Goal: Transaction & Acquisition: Download file/media

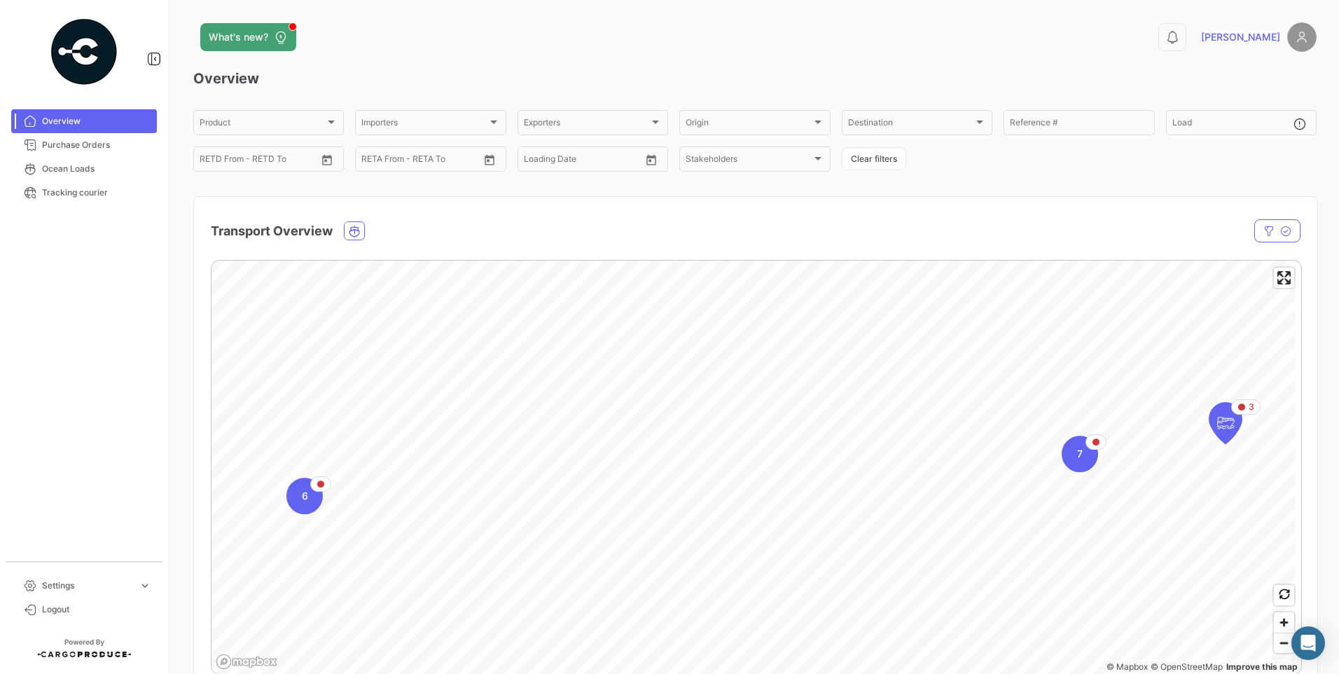
scroll to position [140, 0]
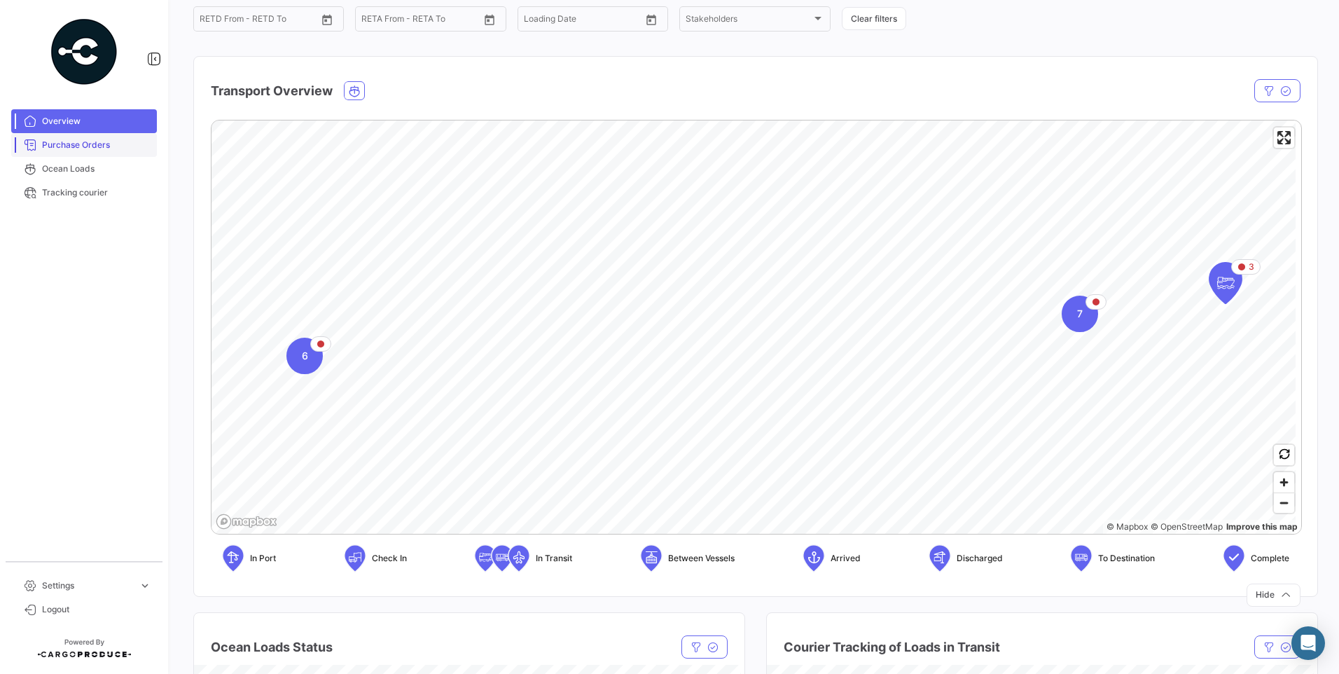
click at [71, 139] on span "Purchase Orders" at bounding box center [96, 145] width 109 height 13
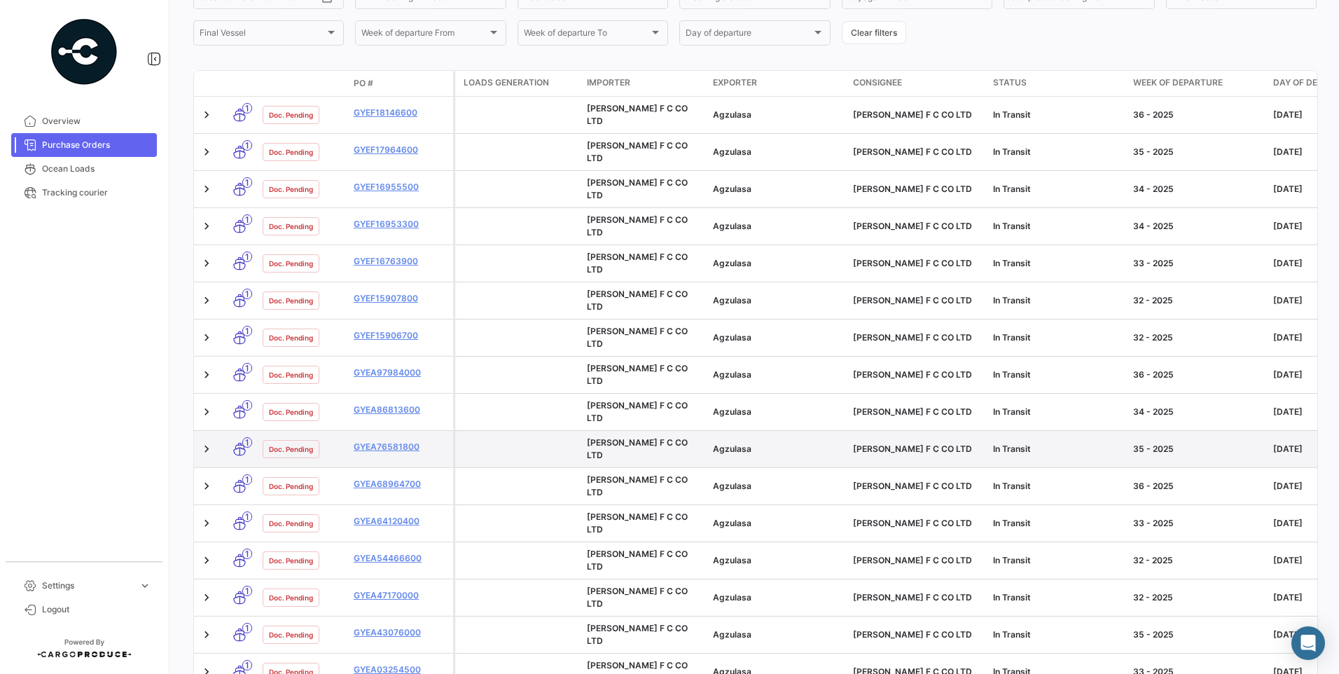
scroll to position [41, 0]
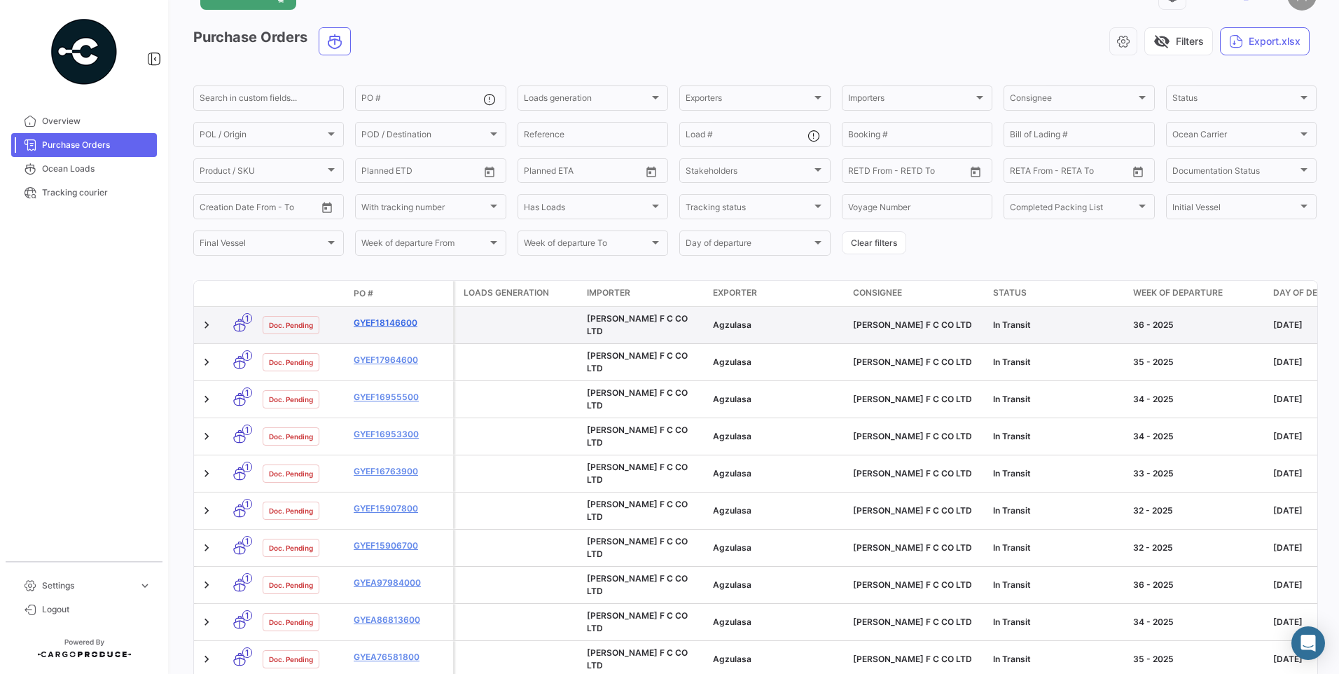
click at [405, 317] on link "GYEF18146600" at bounding box center [401, 323] width 94 height 13
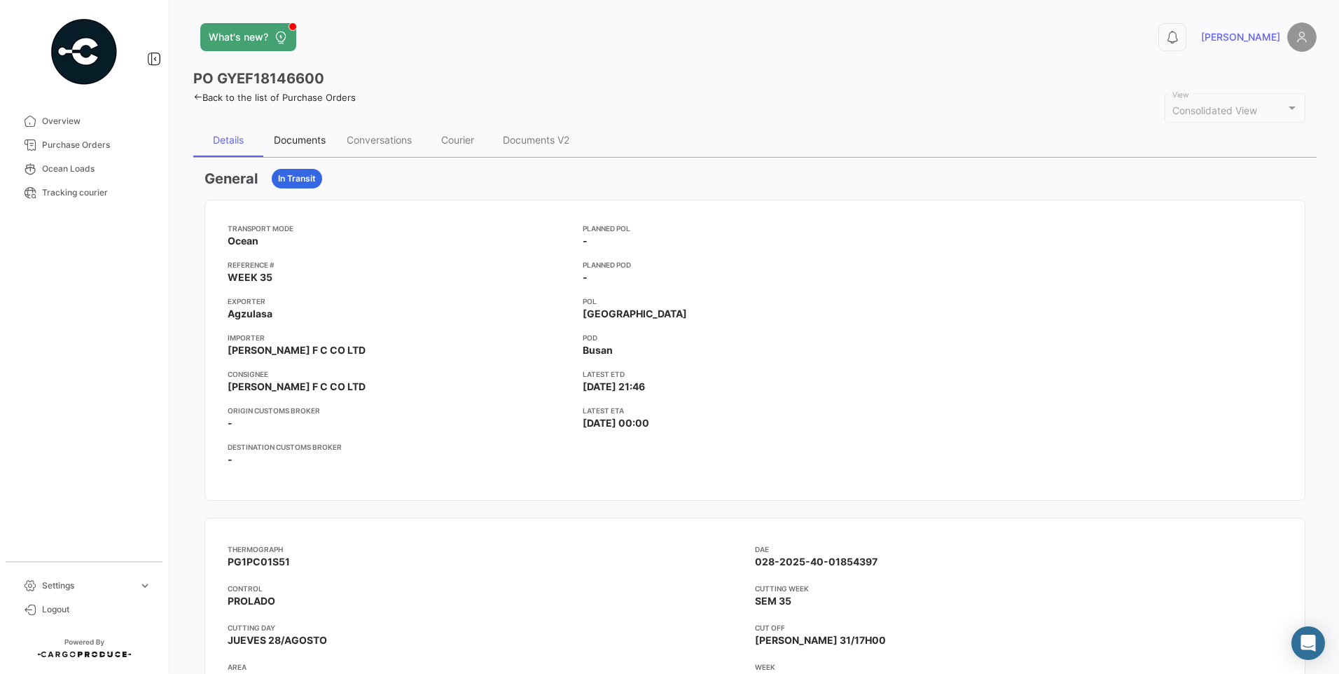
click at [314, 129] on div "Documents" at bounding box center [299, 140] width 73 height 34
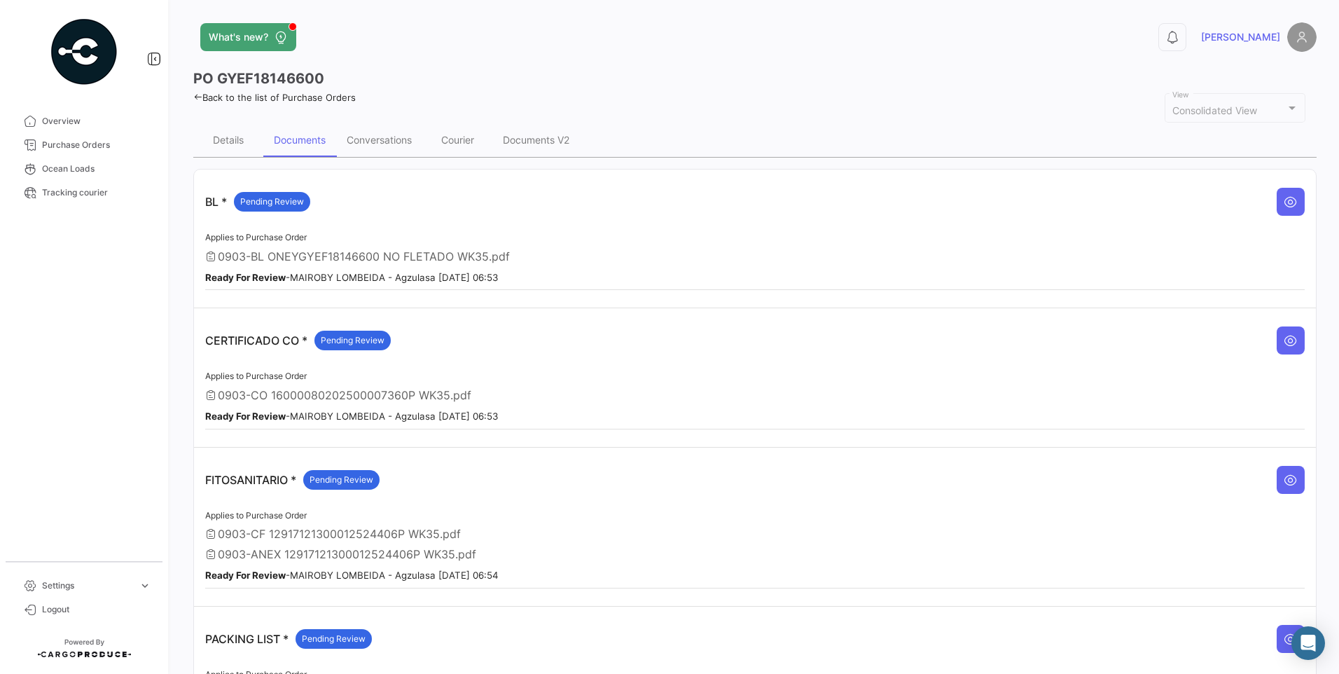
scroll to position [151, 0]
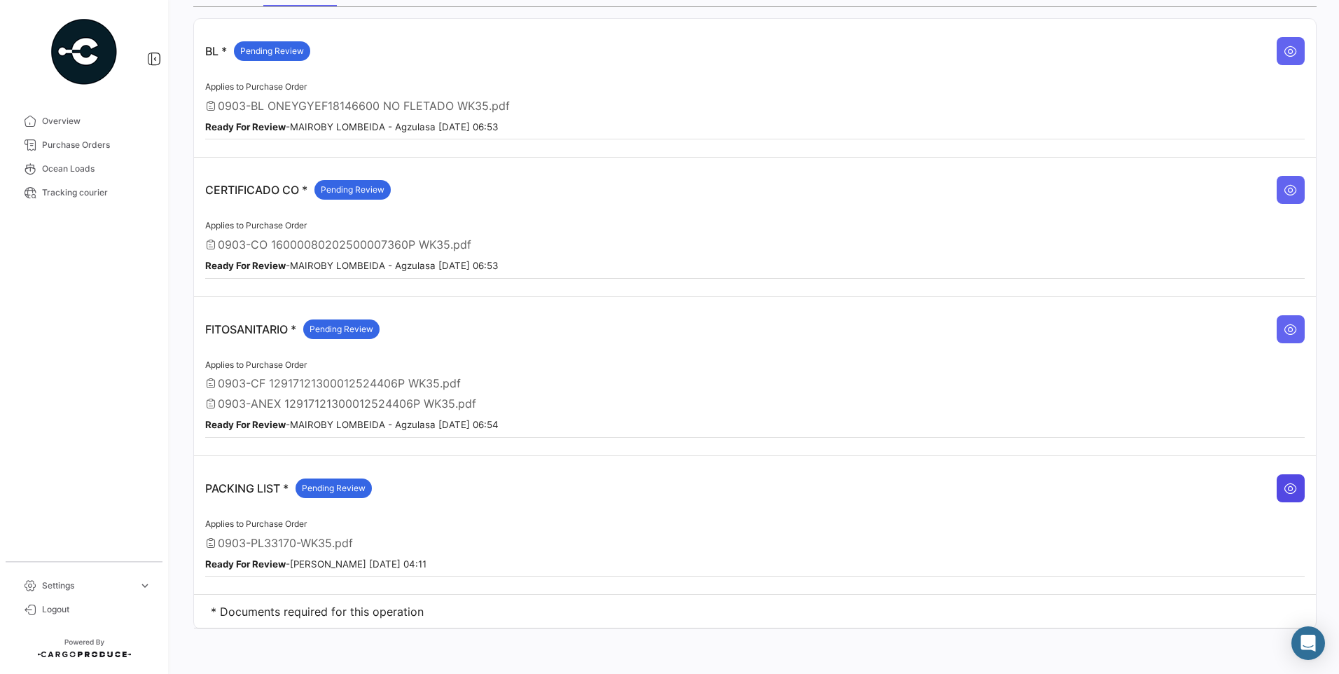
click at [1290, 493] on icon at bounding box center [1291, 488] width 14 height 14
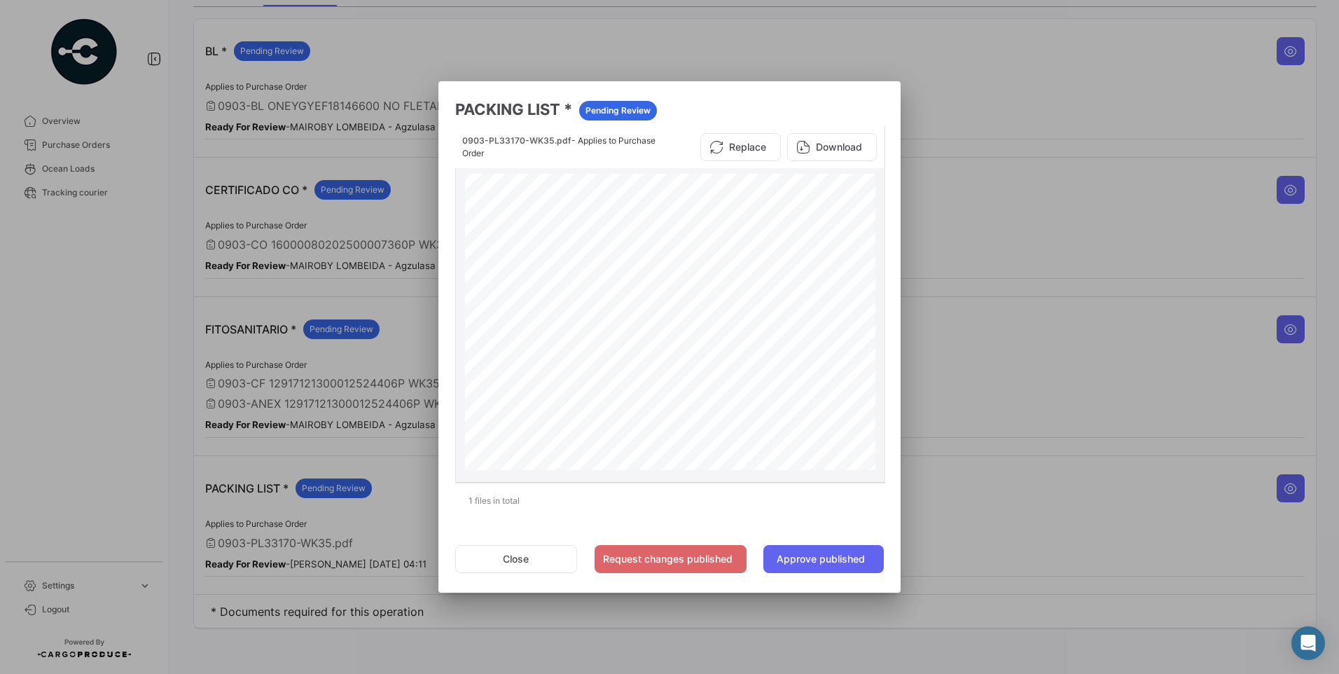
scroll to position [0, 0]
click at [699, 403] on div "116 TTNU8811580 350 350 700 1.400 19.600,00 KGS 21.630,00 KGS TOTAL 1.400 19.60…" at bounding box center [670, 464] width 410 height 580
click at [684, 375] on div "116 TTNU8811580 350 350 700 1.400 19.600,00 KGS 21.630,00 KGS TOTAL 1.400 19.60…" at bounding box center [670, 464] width 410 height 580
click at [698, 376] on div "116 TTNU8811580 350 350 700 1.400 19.600,00 KGS 21.630,00 KGS TOTAL 1.400 19.60…" at bounding box center [670, 464] width 410 height 580
click at [850, 146] on button "Download" at bounding box center [832, 147] width 90 height 28
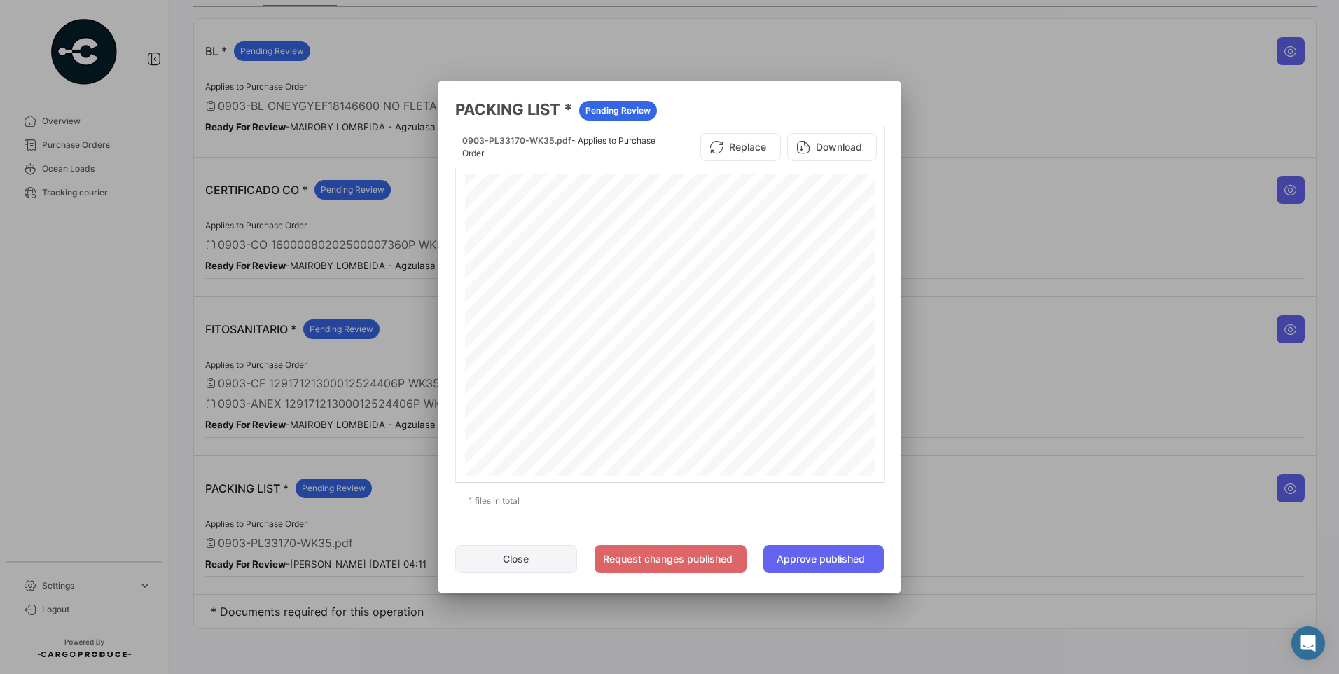
click at [526, 567] on button "Close" at bounding box center [516, 559] width 122 height 28
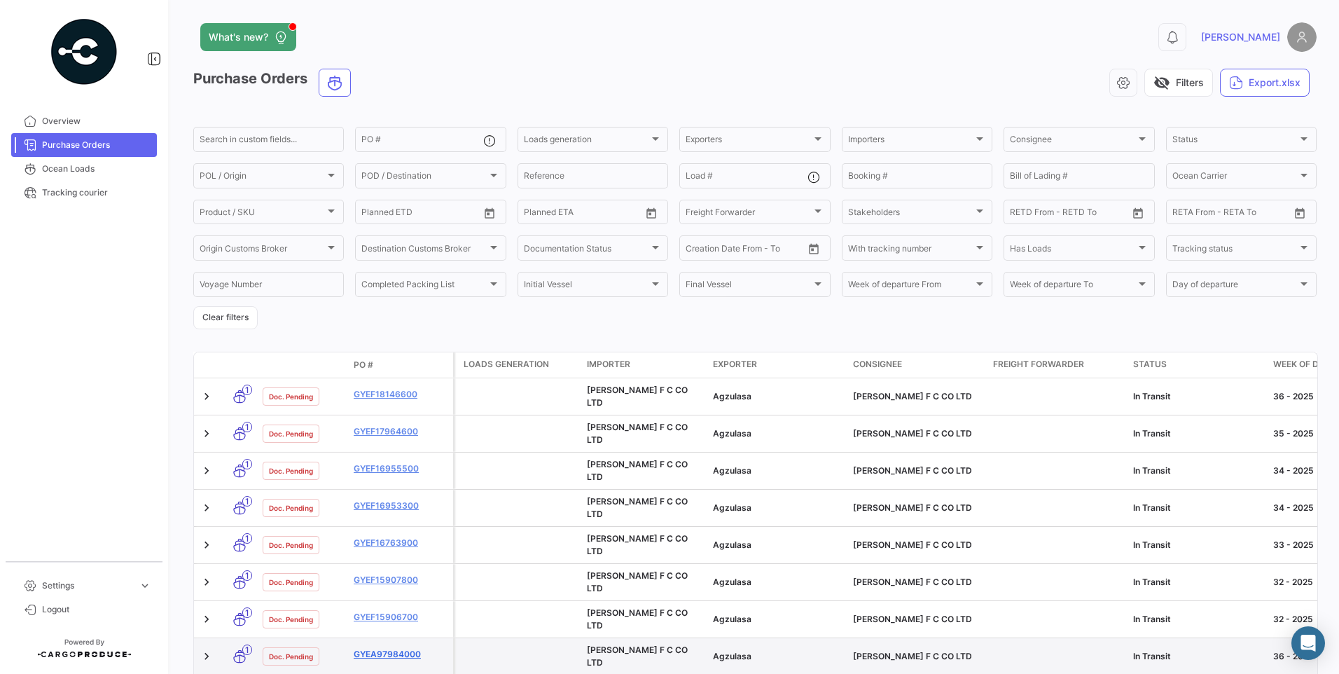
click at [412, 648] on link "GYEA97984000" at bounding box center [401, 654] width 94 height 13
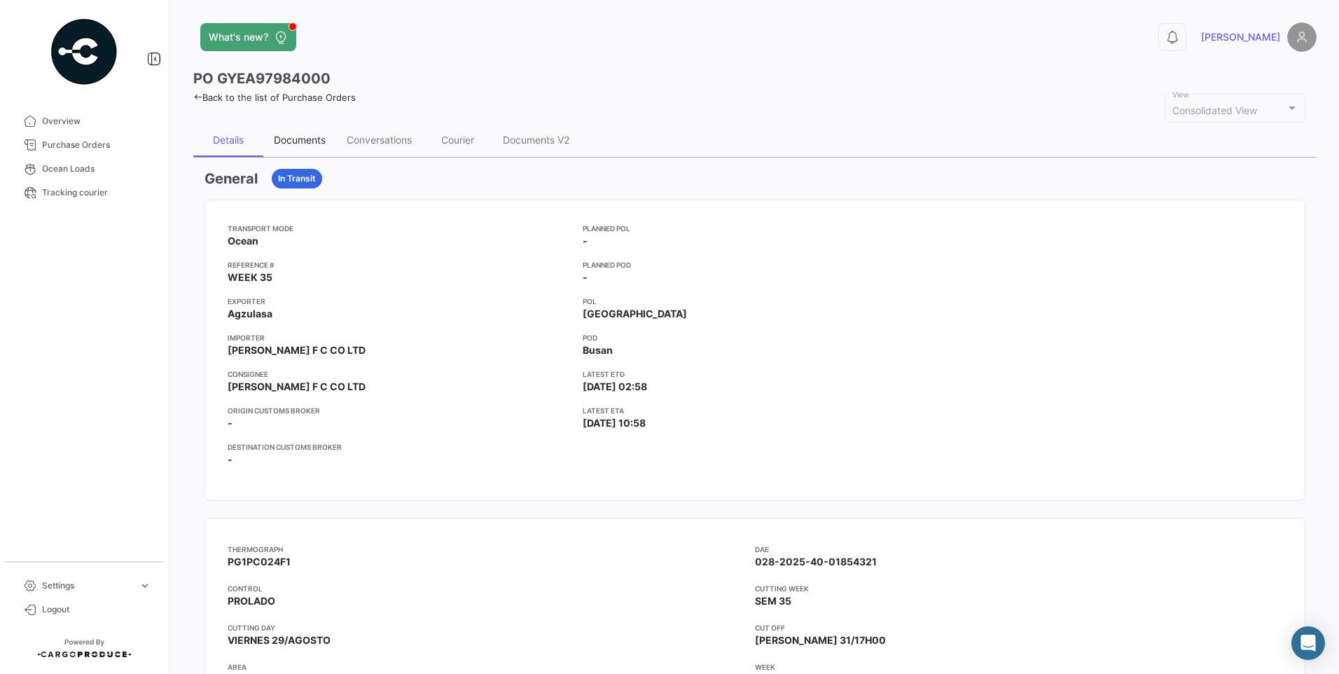
click at [331, 133] on div "Documents" at bounding box center [299, 140] width 73 height 34
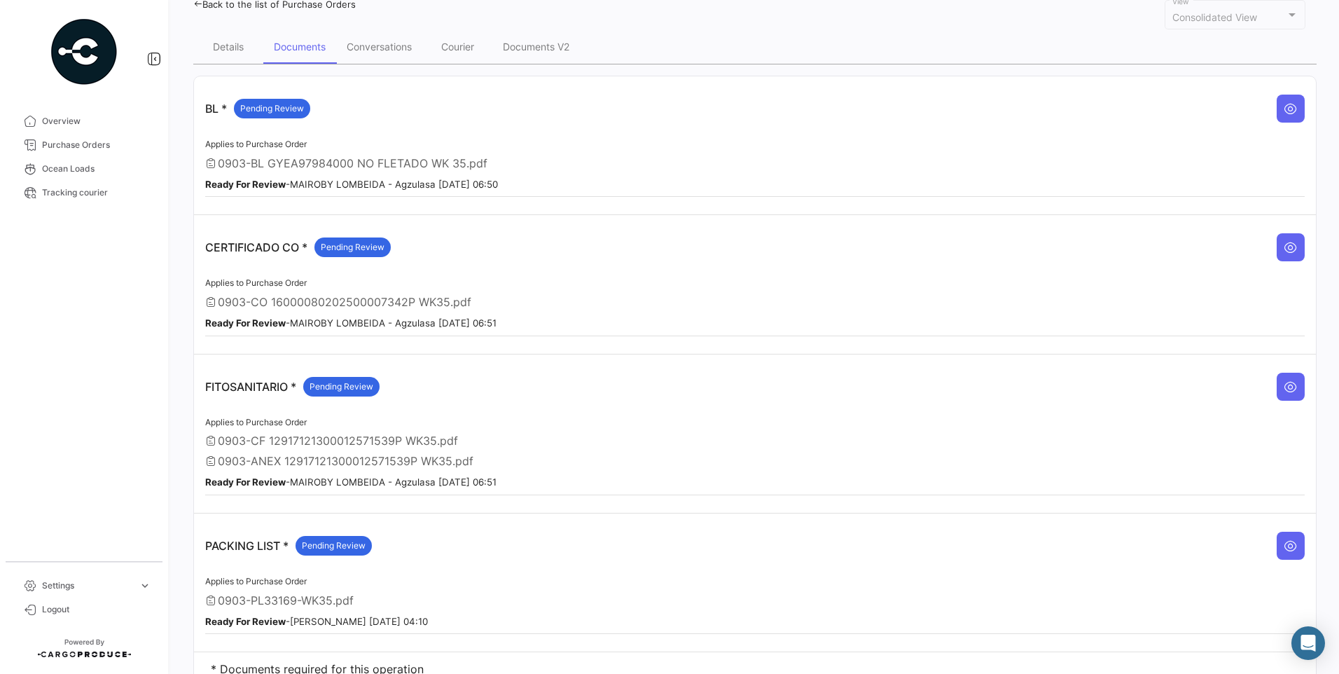
scroll to position [151, 0]
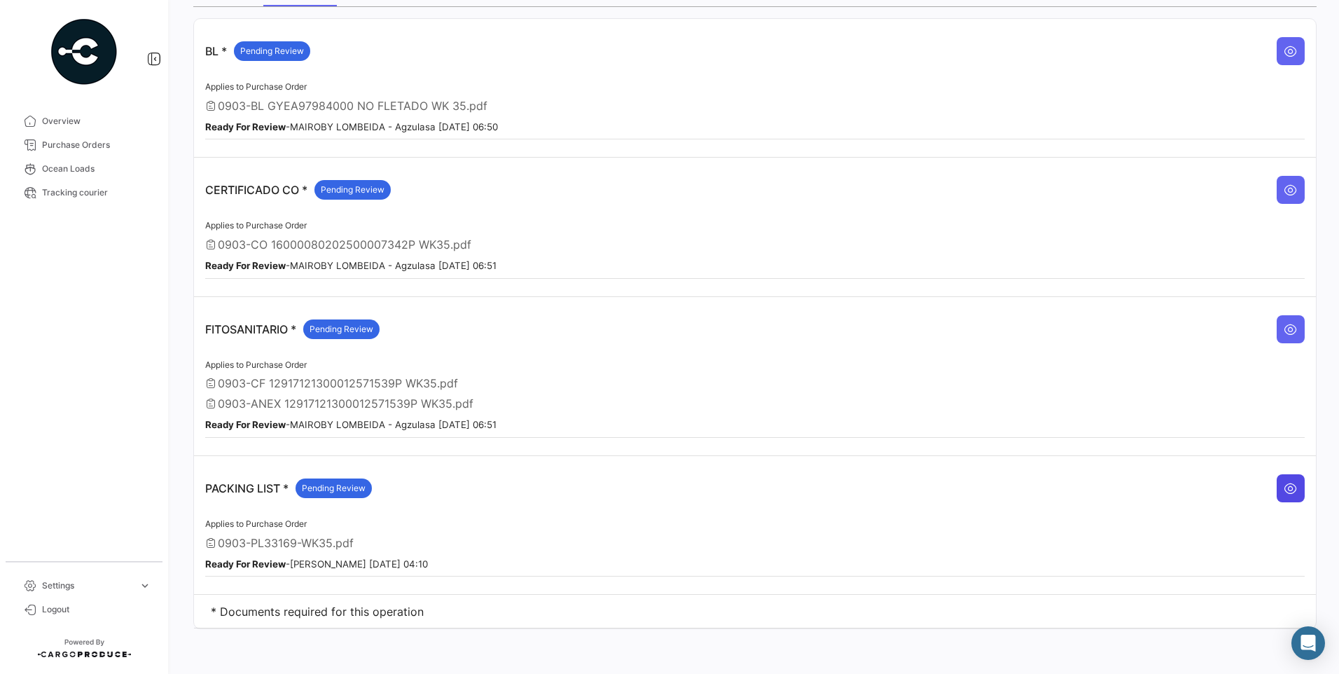
click at [1277, 488] on button at bounding box center [1291, 488] width 28 height 28
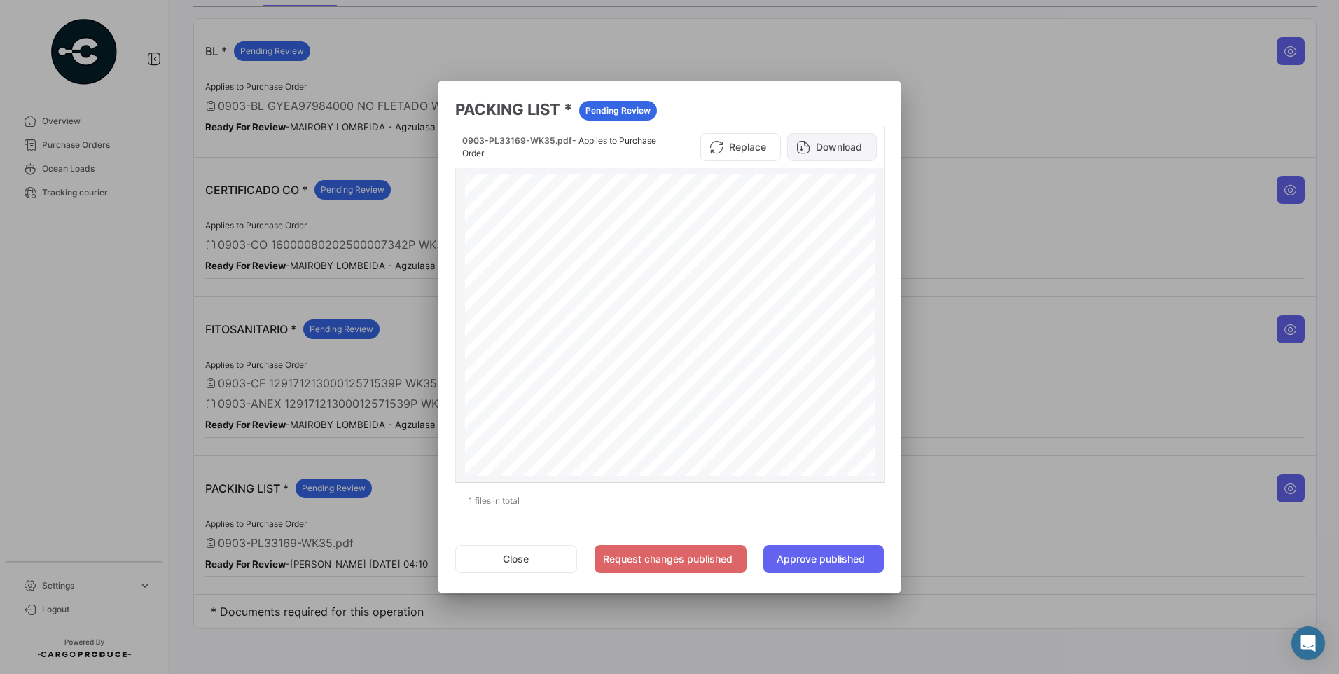
click at [860, 155] on button "Download" at bounding box center [832, 147] width 90 height 28
click at [529, 561] on button "Close" at bounding box center [516, 559] width 122 height 28
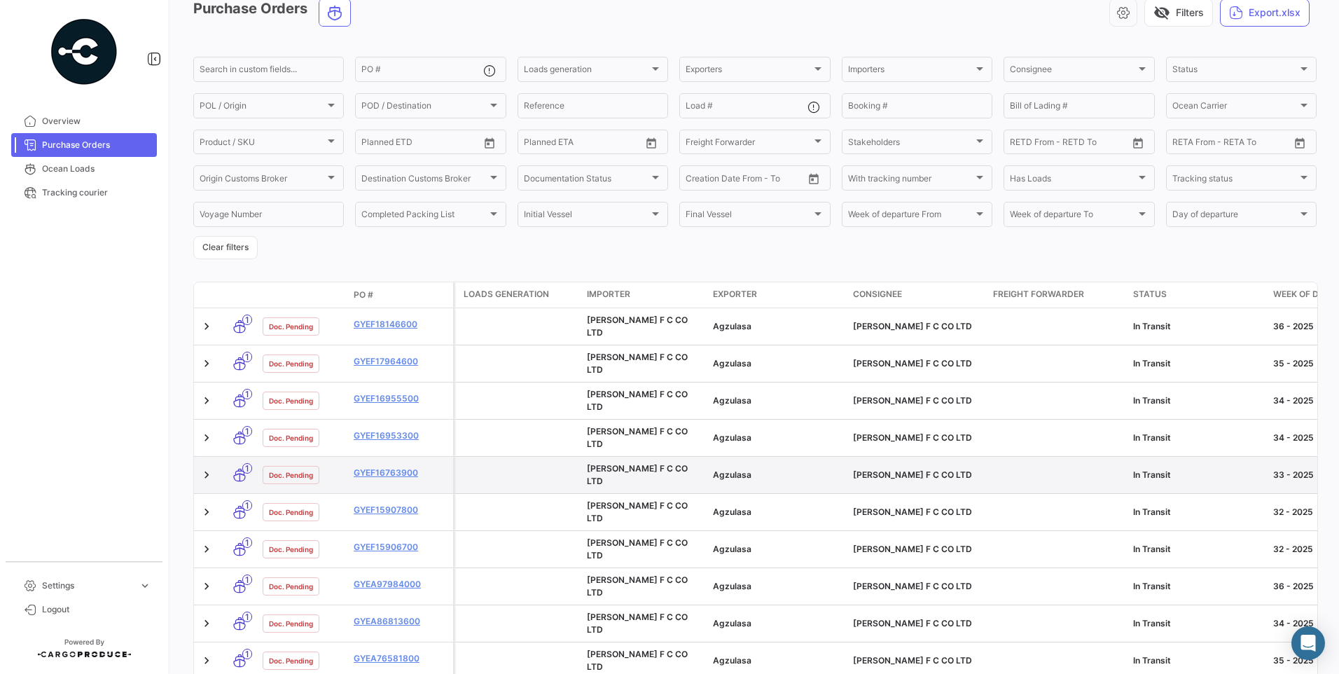
scroll to position [140, 0]
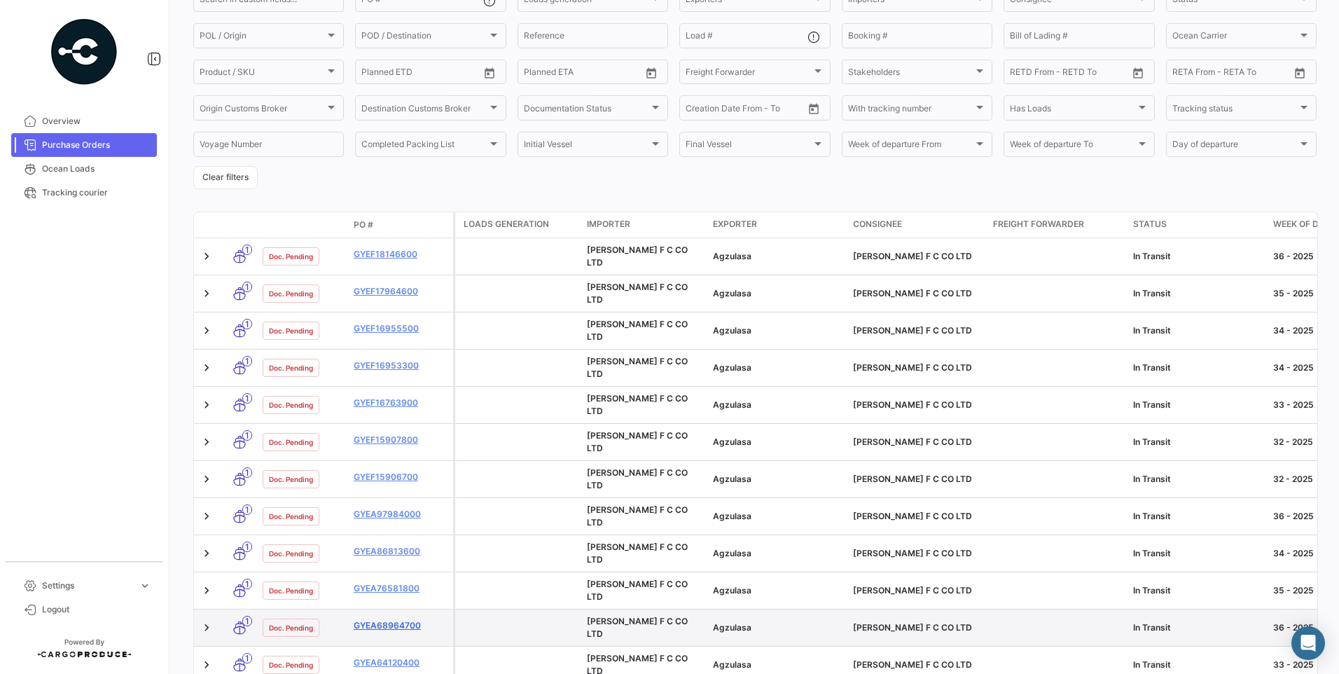
click at [410, 619] on link "GYEA68964700" at bounding box center [401, 625] width 94 height 13
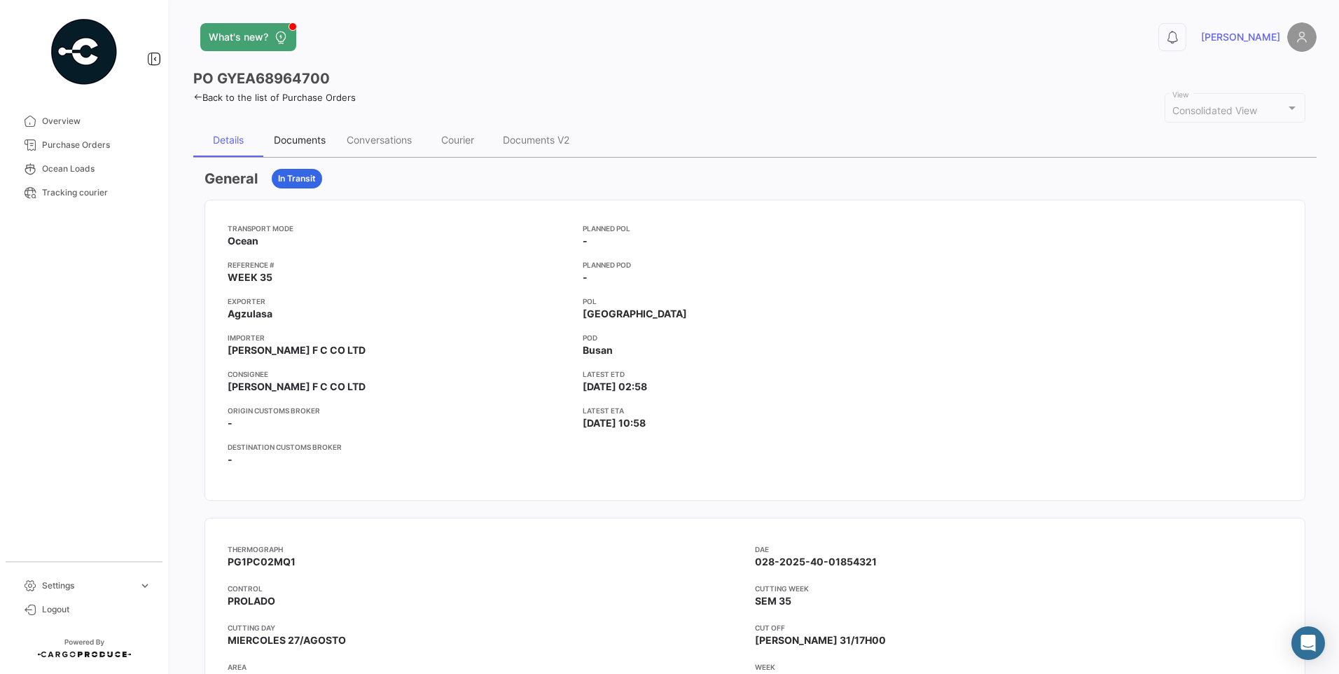
click at [312, 137] on div "Documents" at bounding box center [300, 140] width 52 height 12
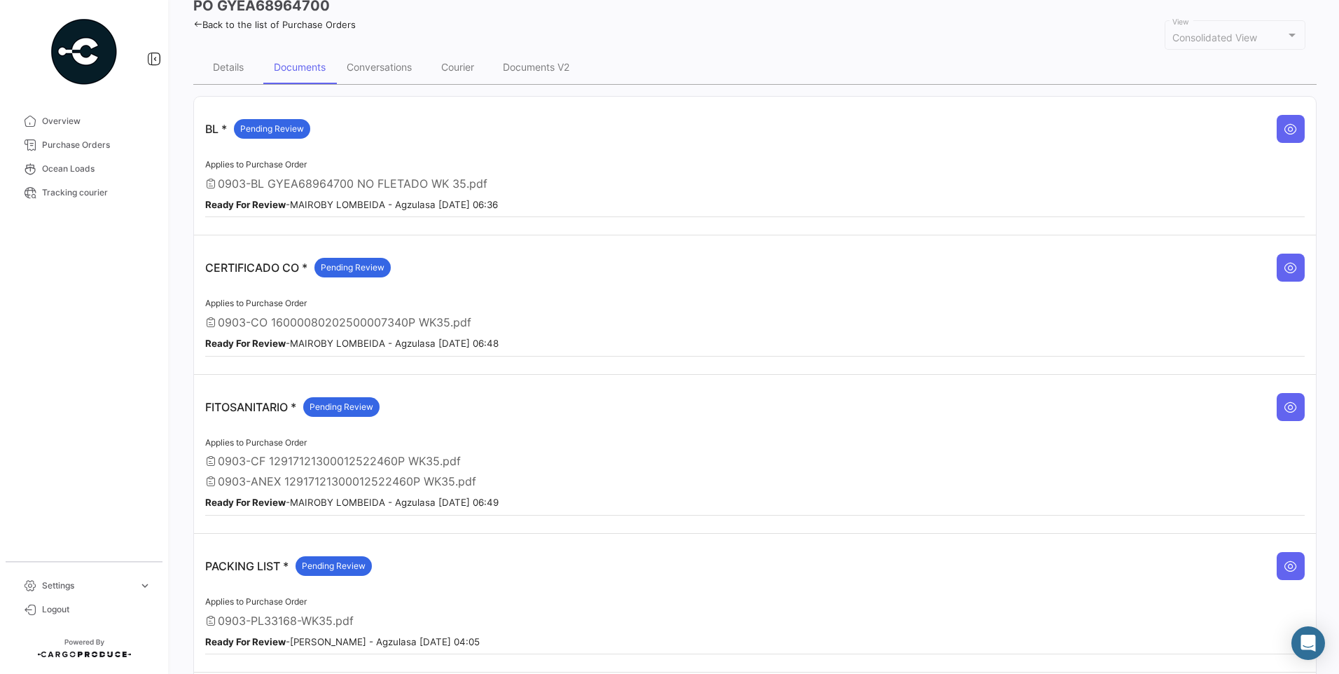
scroll to position [151, 0]
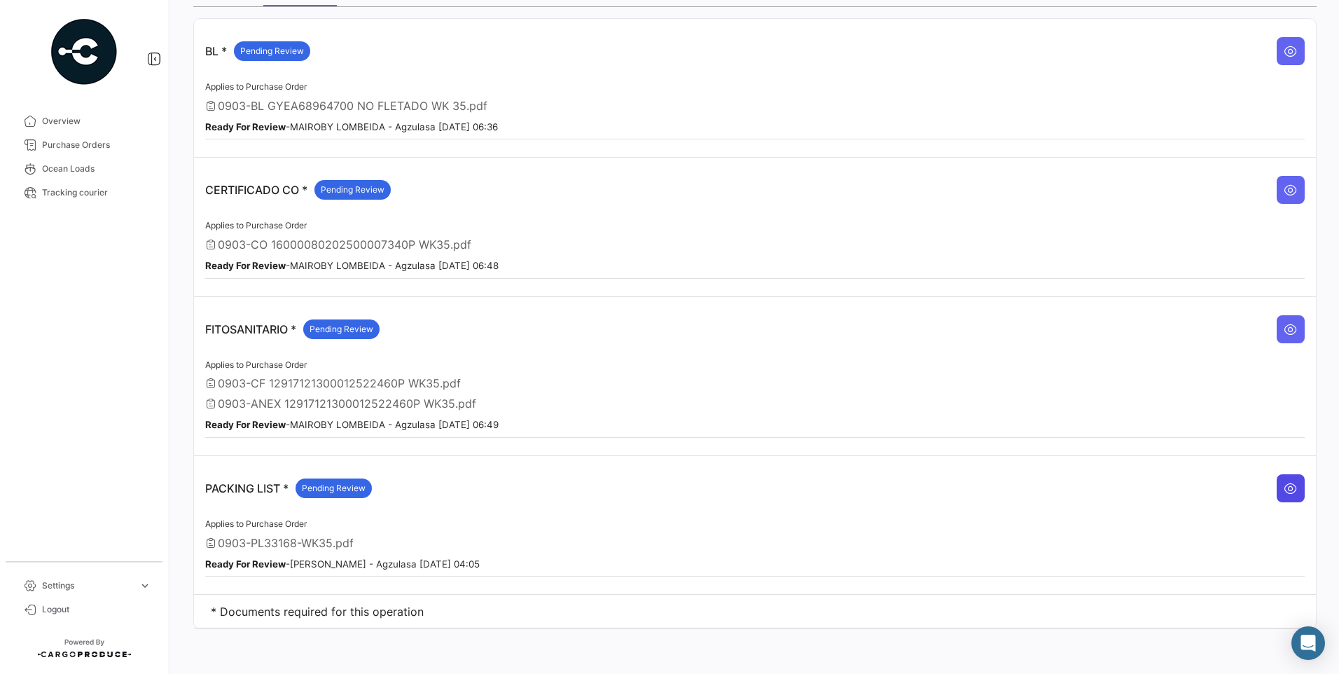
click at [1285, 495] on button at bounding box center [1291, 488] width 28 height 28
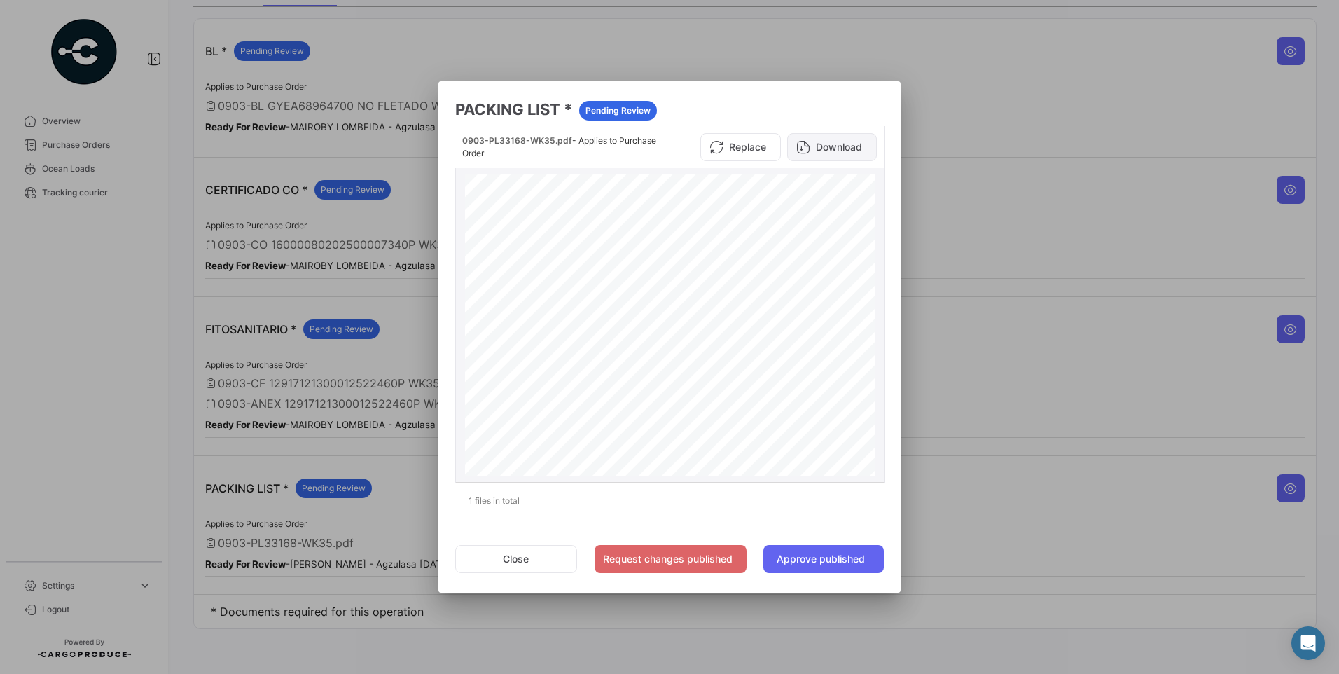
click at [822, 143] on button "Download" at bounding box center [832, 147] width 90 height 28
click at [518, 562] on button "Close" at bounding box center [516, 559] width 122 height 28
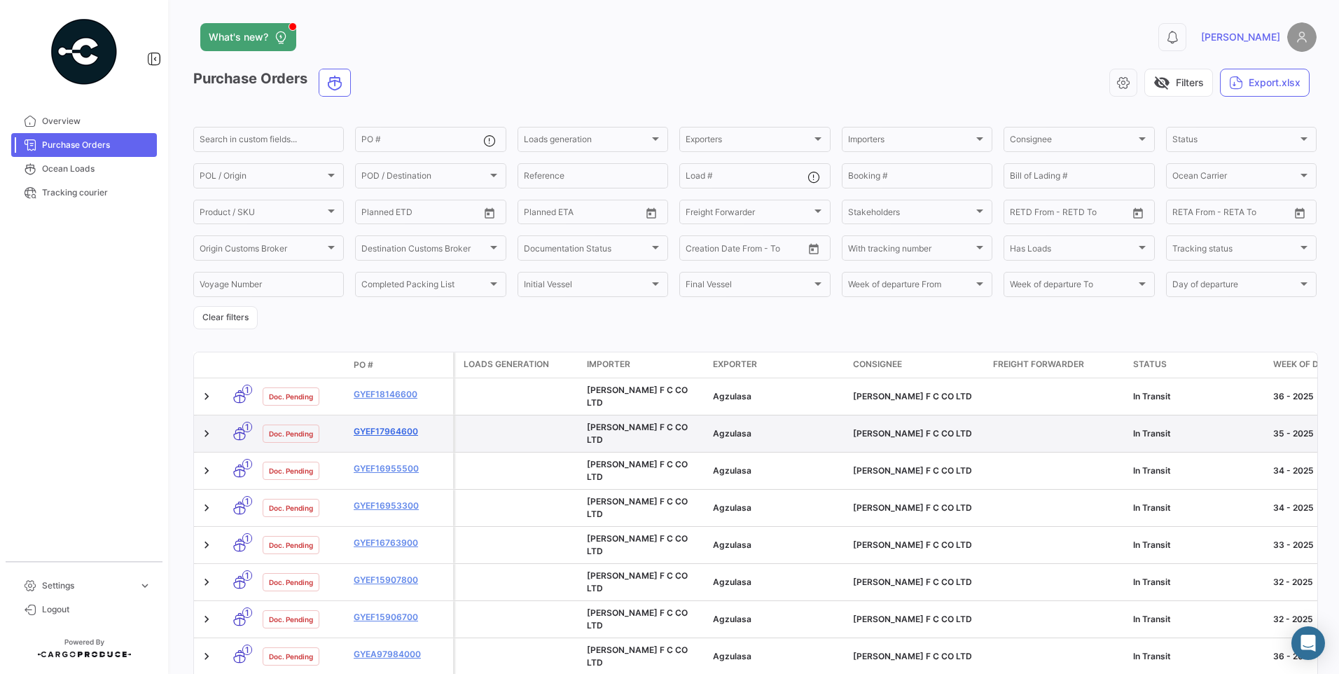
click at [386, 426] on link "GYEF17964600" at bounding box center [401, 431] width 94 height 13
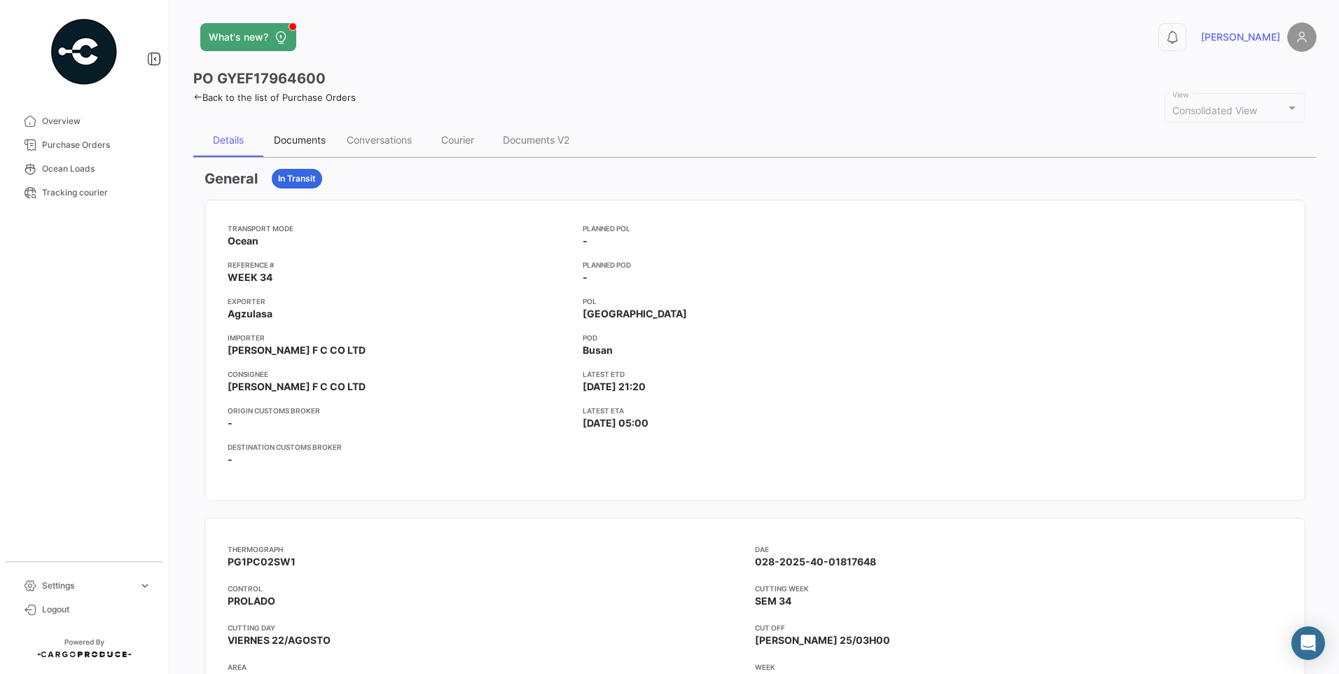
click at [307, 141] on div "Documents" at bounding box center [300, 140] width 52 height 12
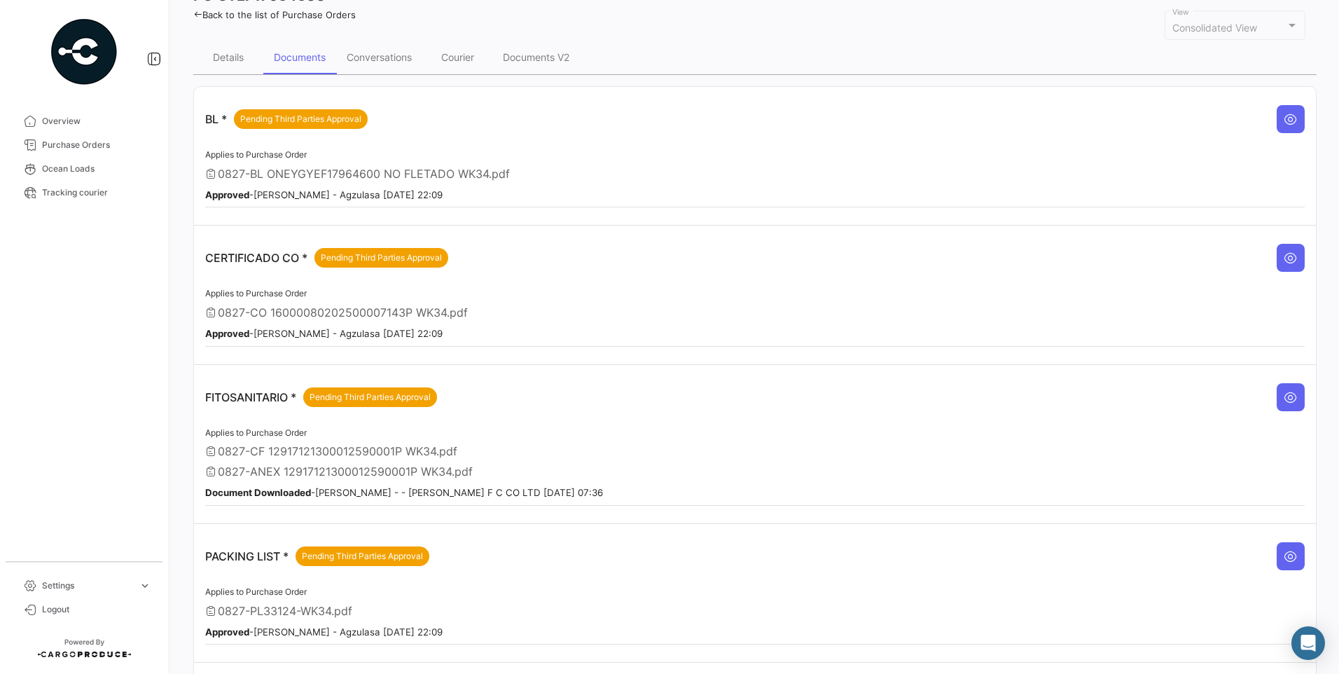
scroll to position [151, 0]
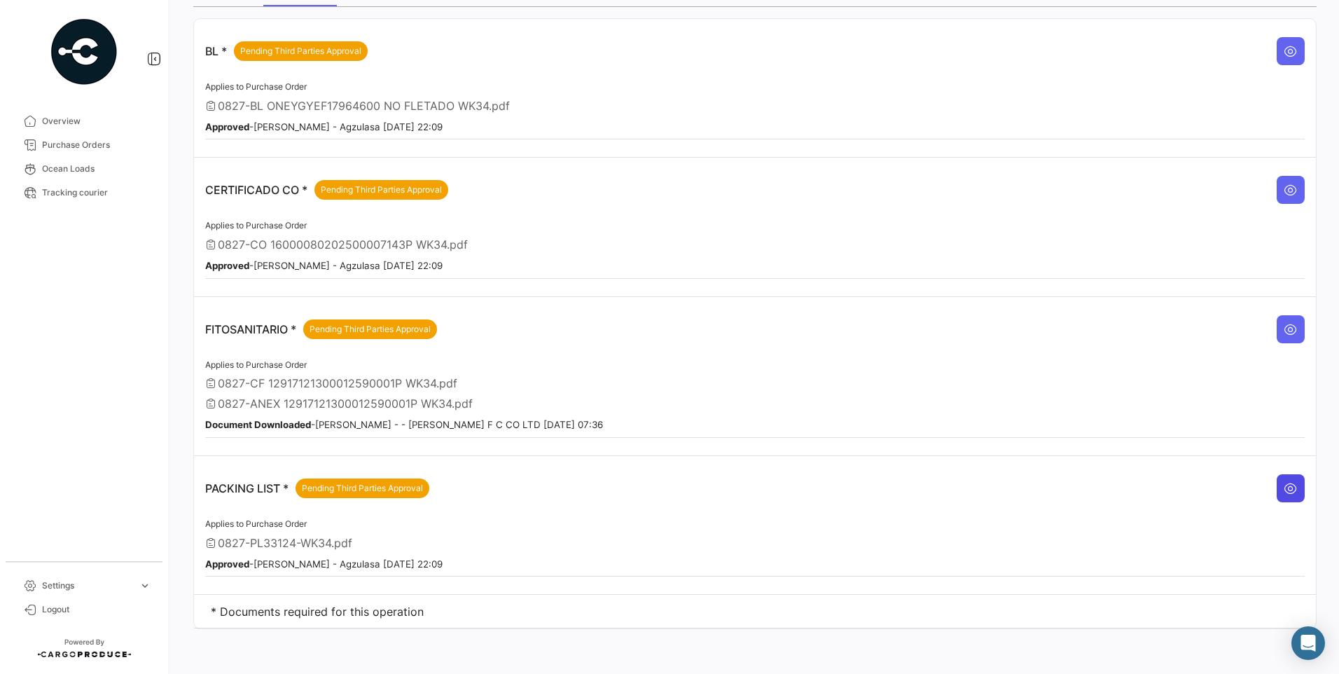
click at [1291, 487] on button at bounding box center [1291, 488] width 28 height 28
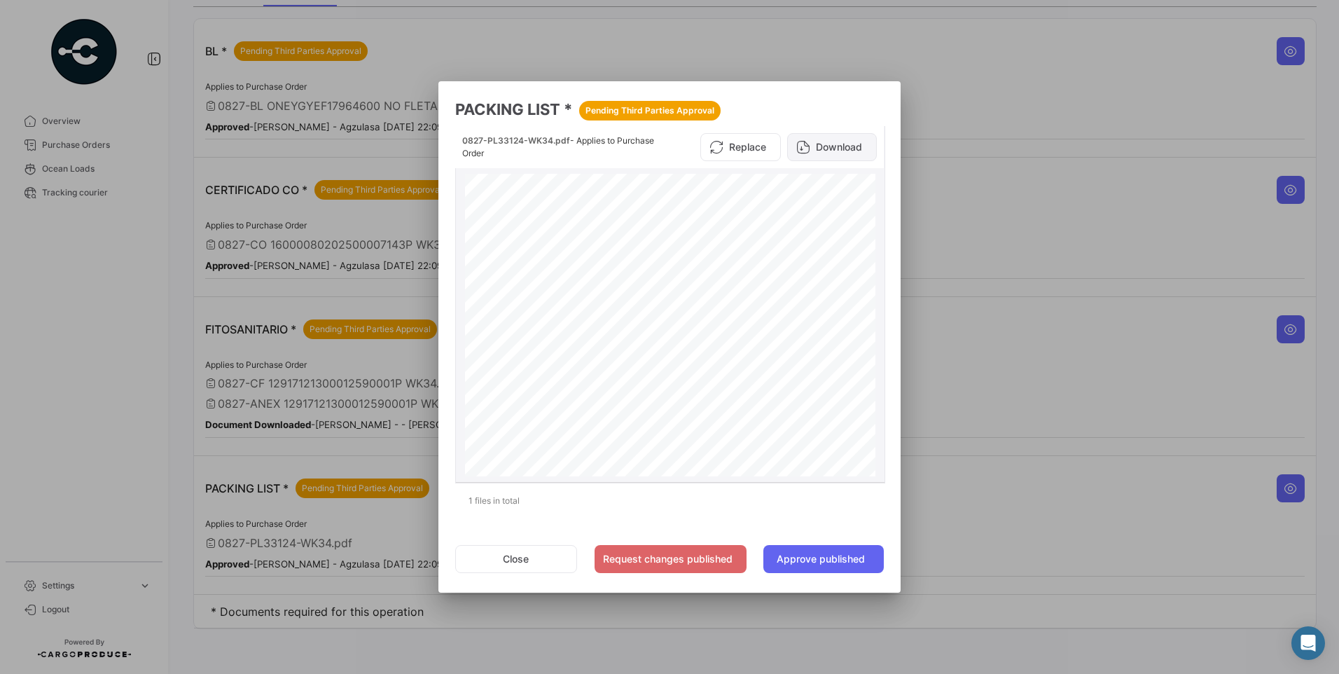
click at [833, 146] on button "Download" at bounding box center [832, 147] width 90 height 28
click at [535, 553] on button "Close" at bounding box center [516, 559] width 122 height 28
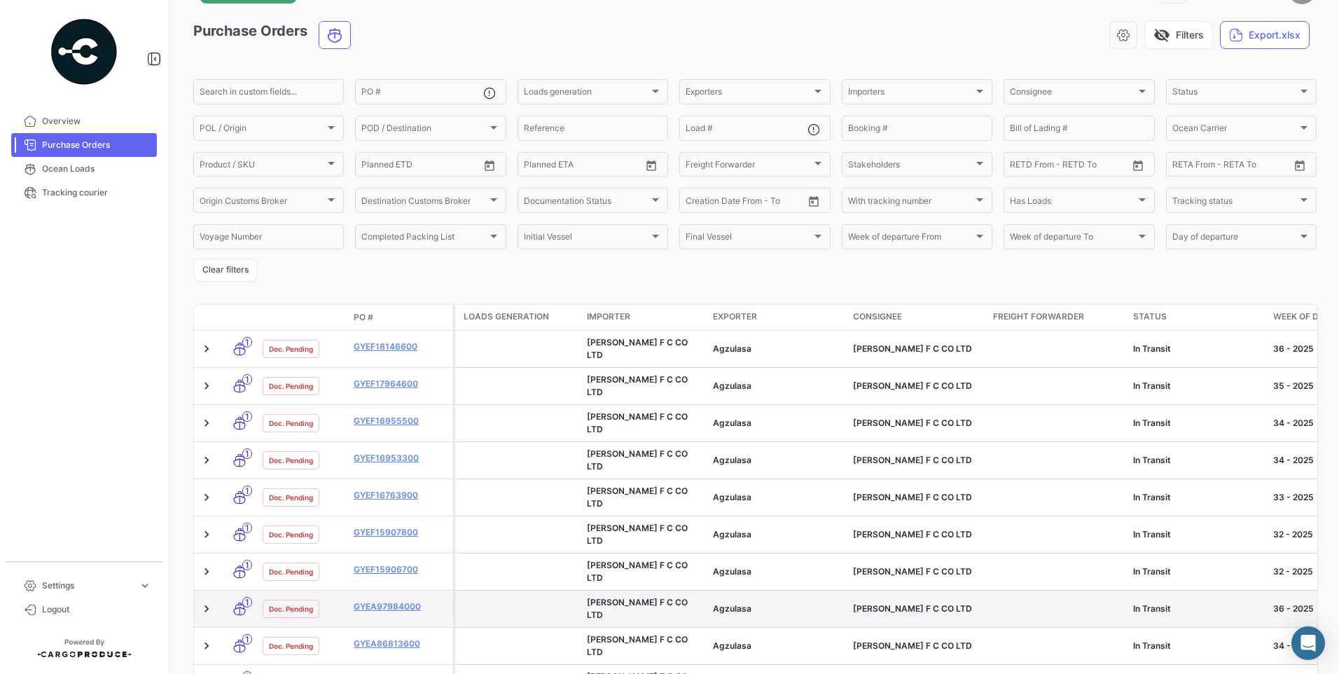
scroll to position [70, 0]
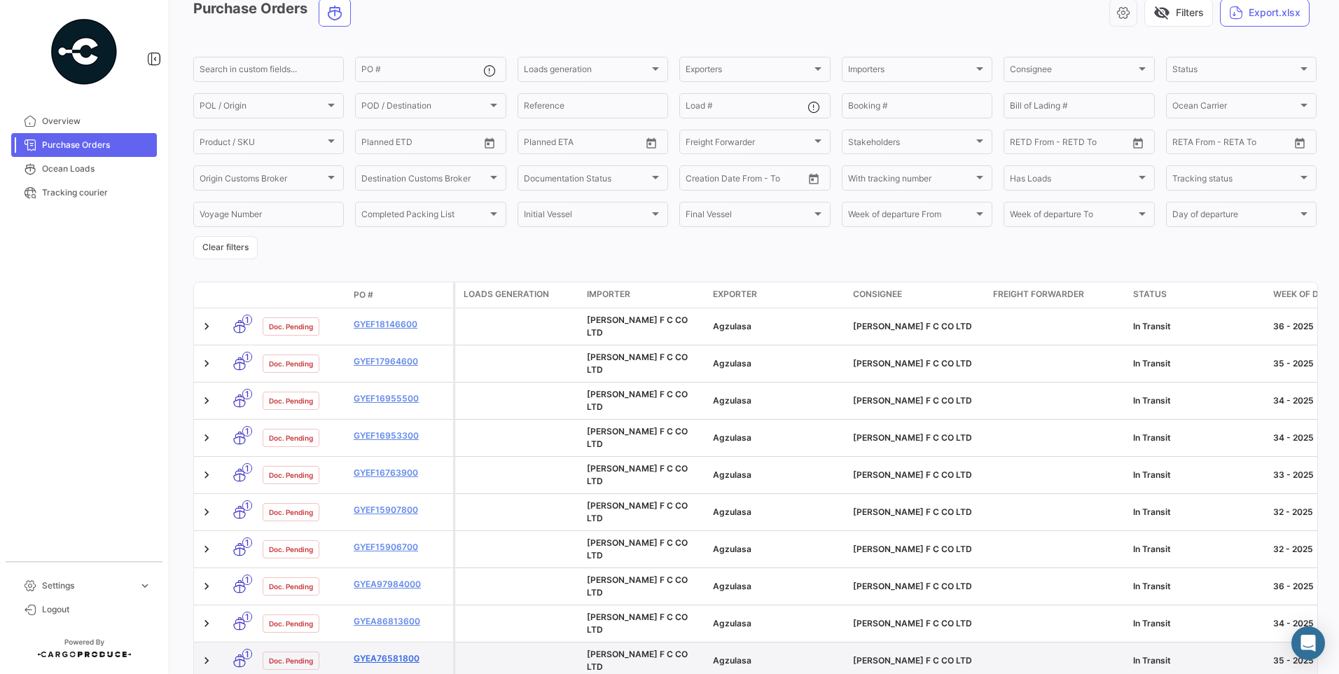
click at [413, 652] on link "GYEA76581800" at bounding box center [401, 658] width 94 height 13
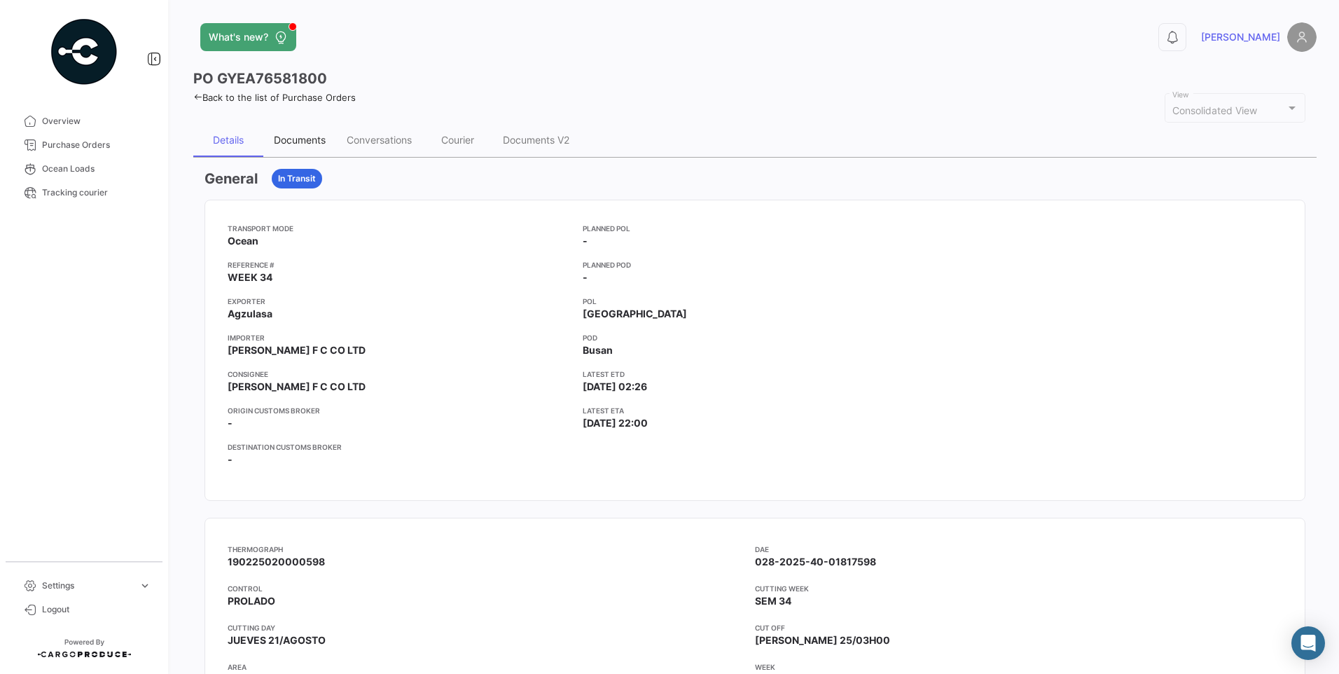
click at [299, 133] on div "Documents" at bounding box center [299, 140] width 73 height 34
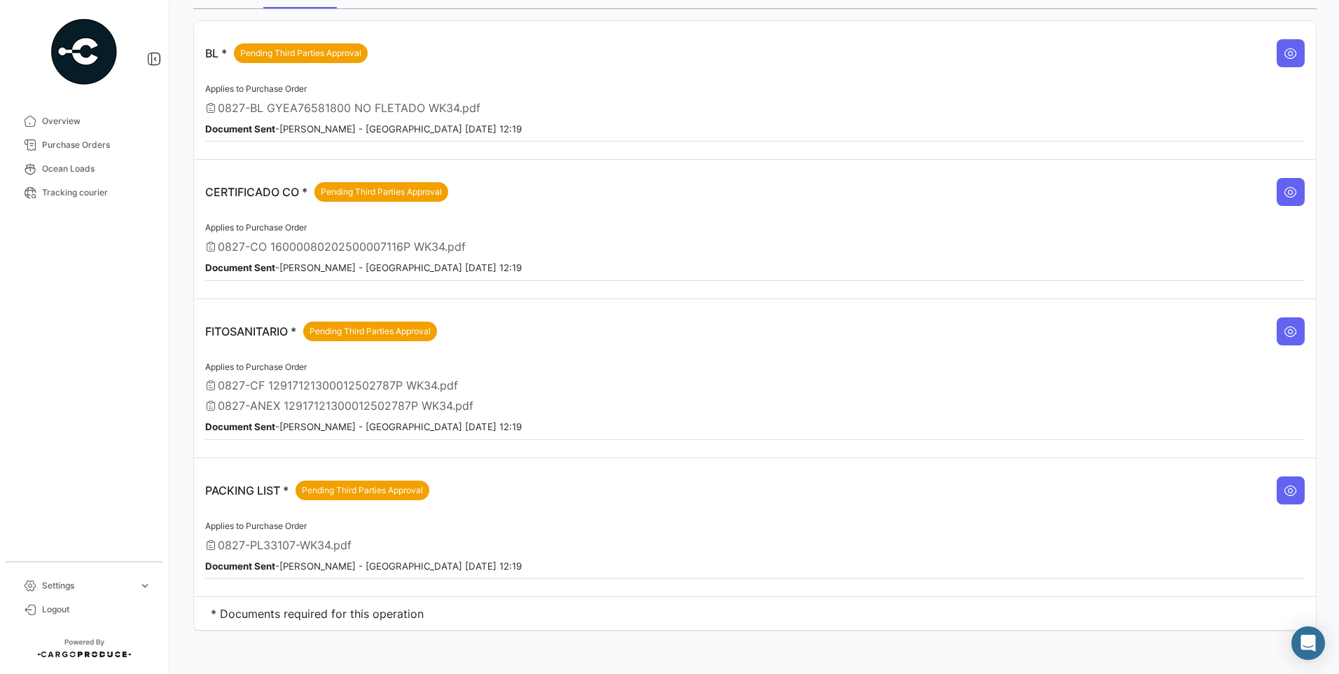
scroll to position [151, 0]
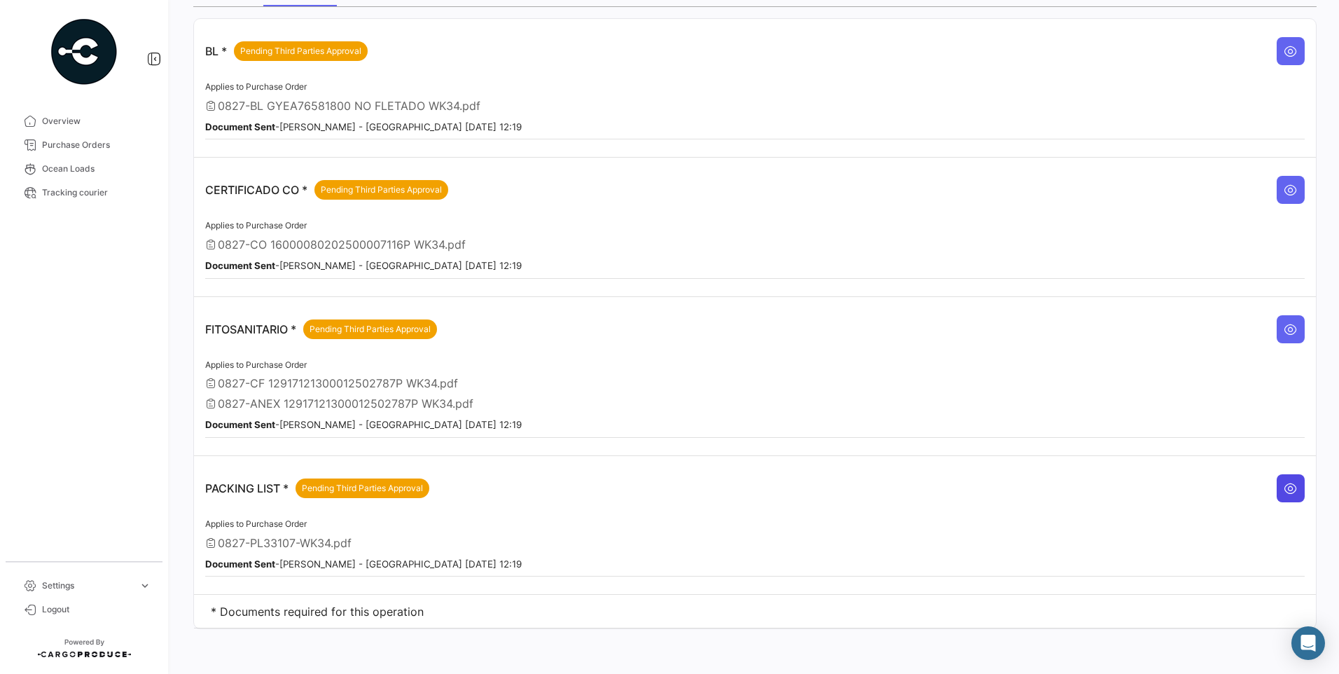
click at [1284, 492] on icon at bounding box center [1291, 488] width 14 height 14
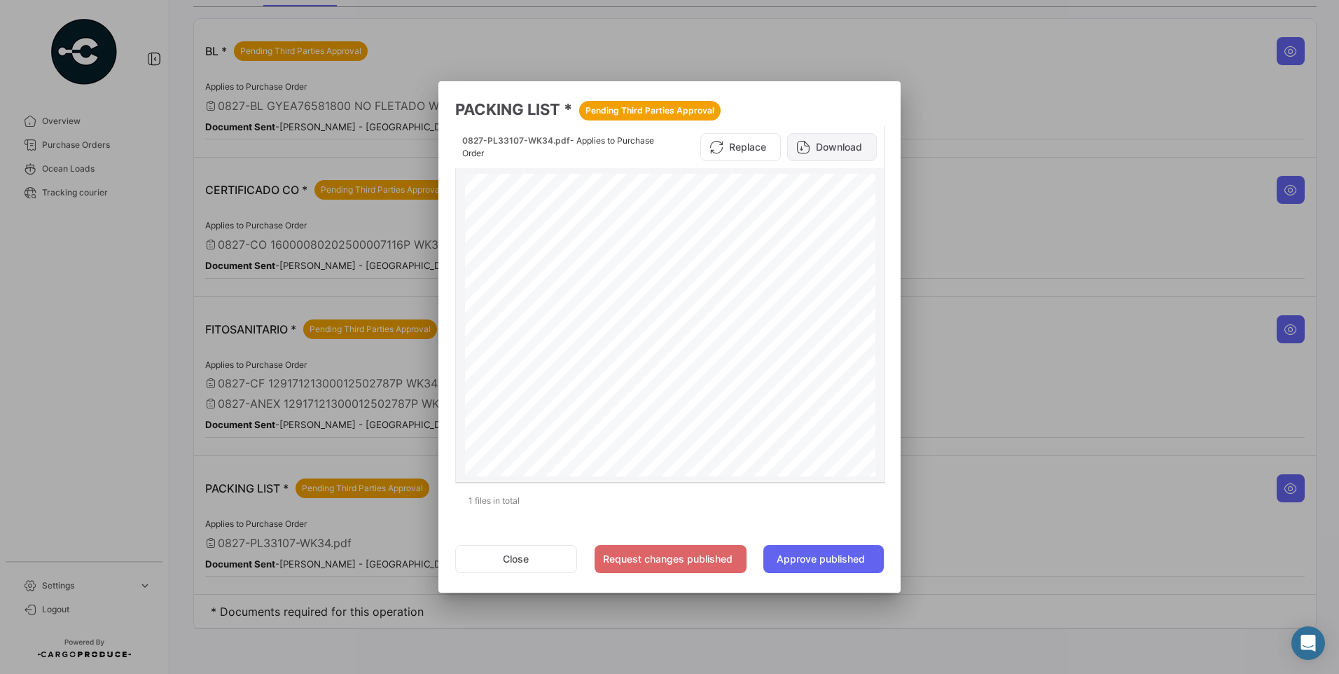
click at [828, 148] on button "Download" at bounding box center [832, 147] width 90 height 28
click at [544, 565] on button "Close" at bounding box center [516, 559] width 122 height 28
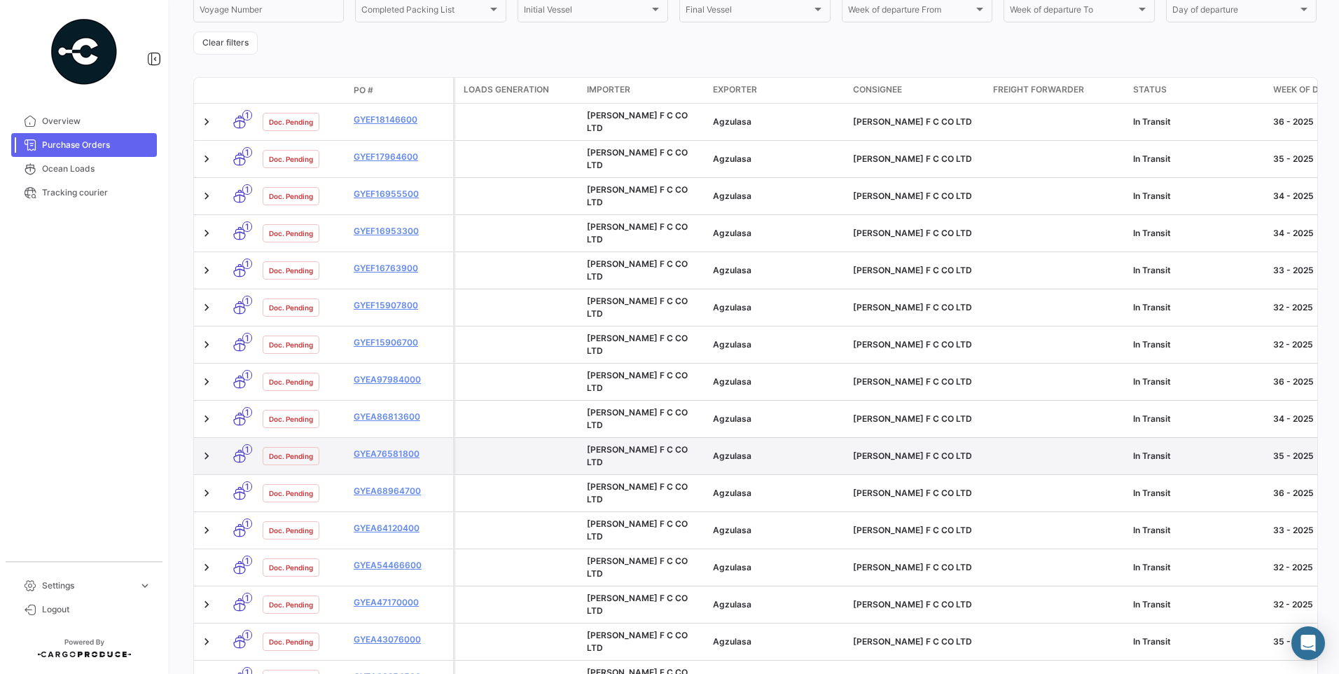
scroll to position [280, 0]
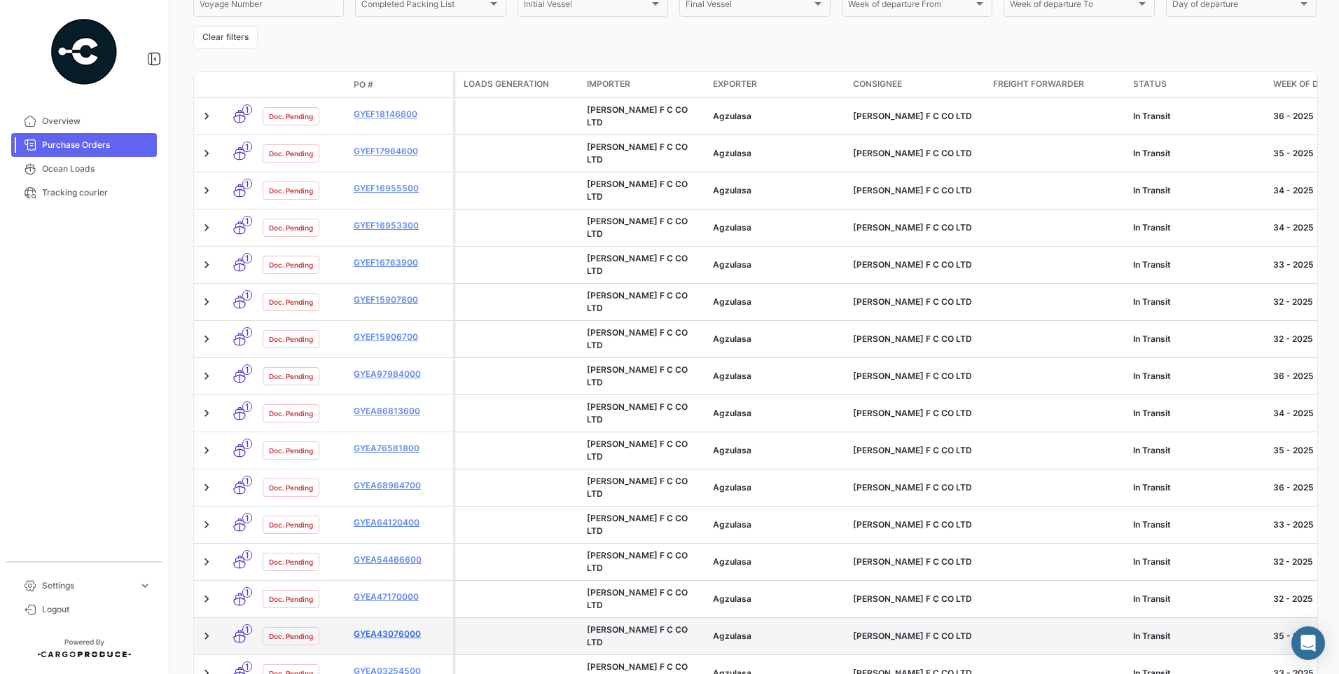
click at [400, 628] on link "GYEA43076000" at bounding box center [401, 634] width 94 height 13
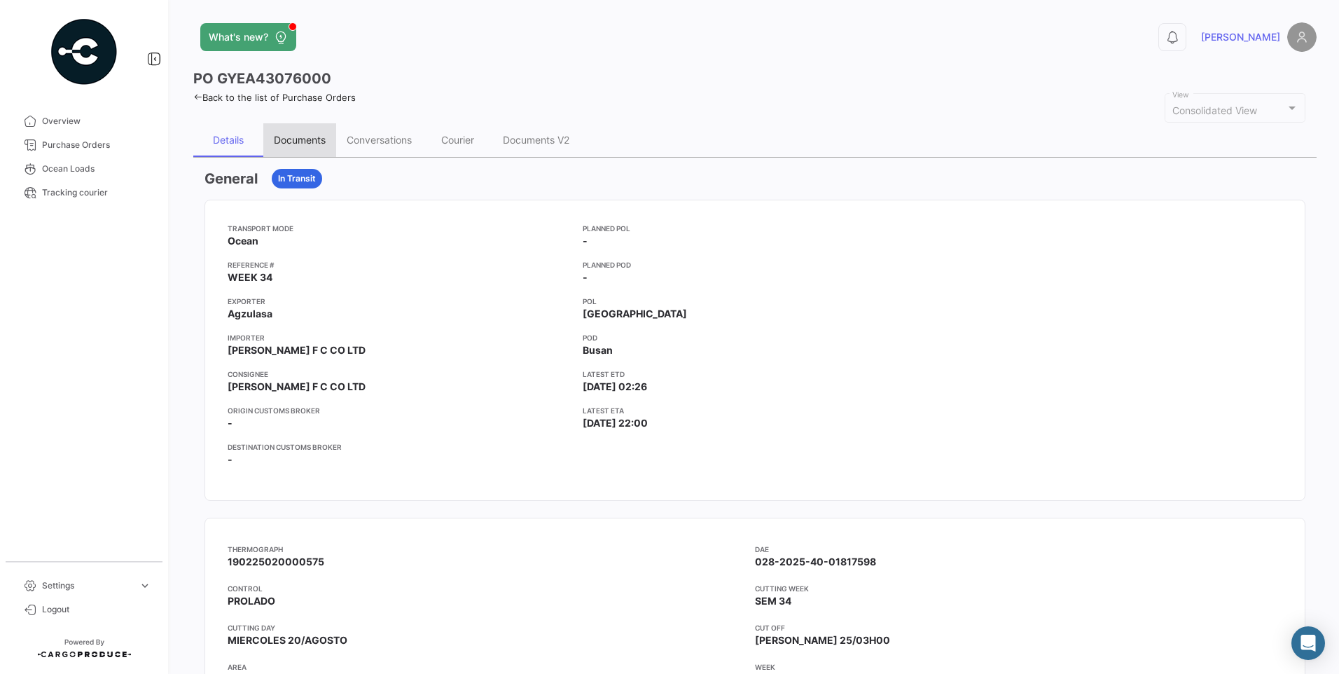
click at [283, 144] on div "Documents" at bounding box center [300, 140] width 52 height 12
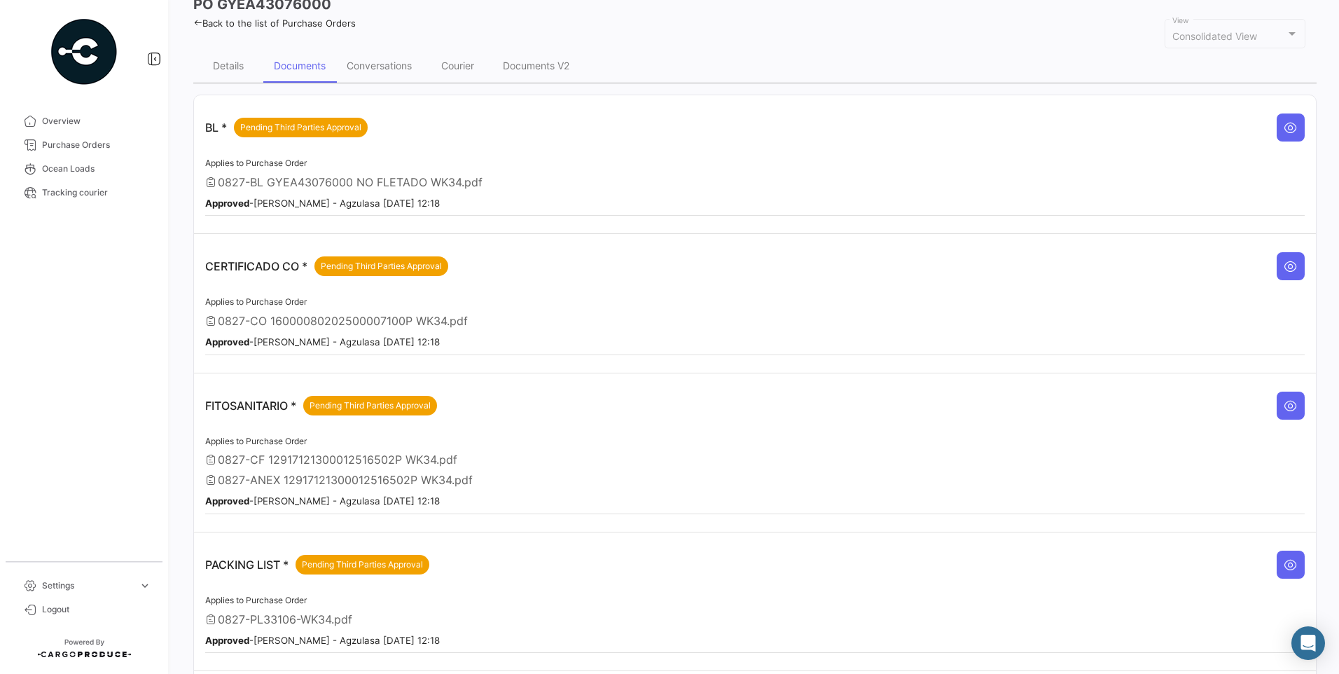
scroll to position [151, 0]
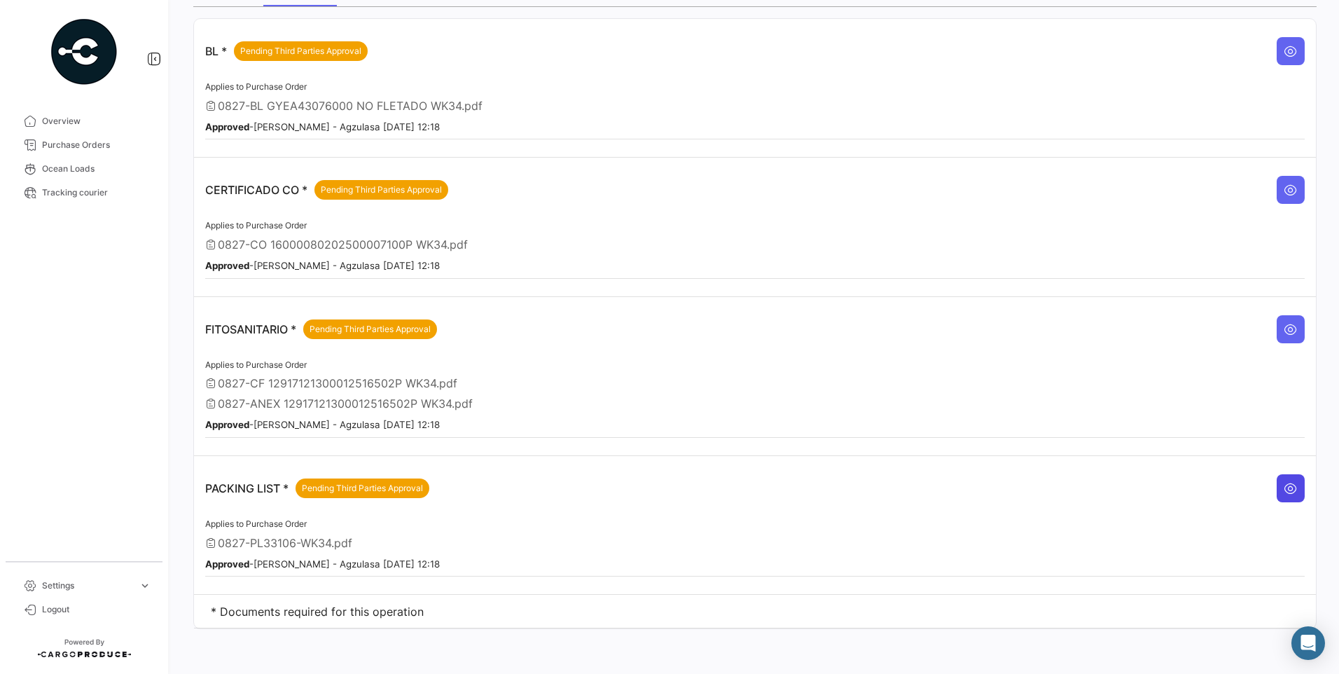
click at [1286, 485] on icon at bounding box center [1291, 488] width 14 height 14
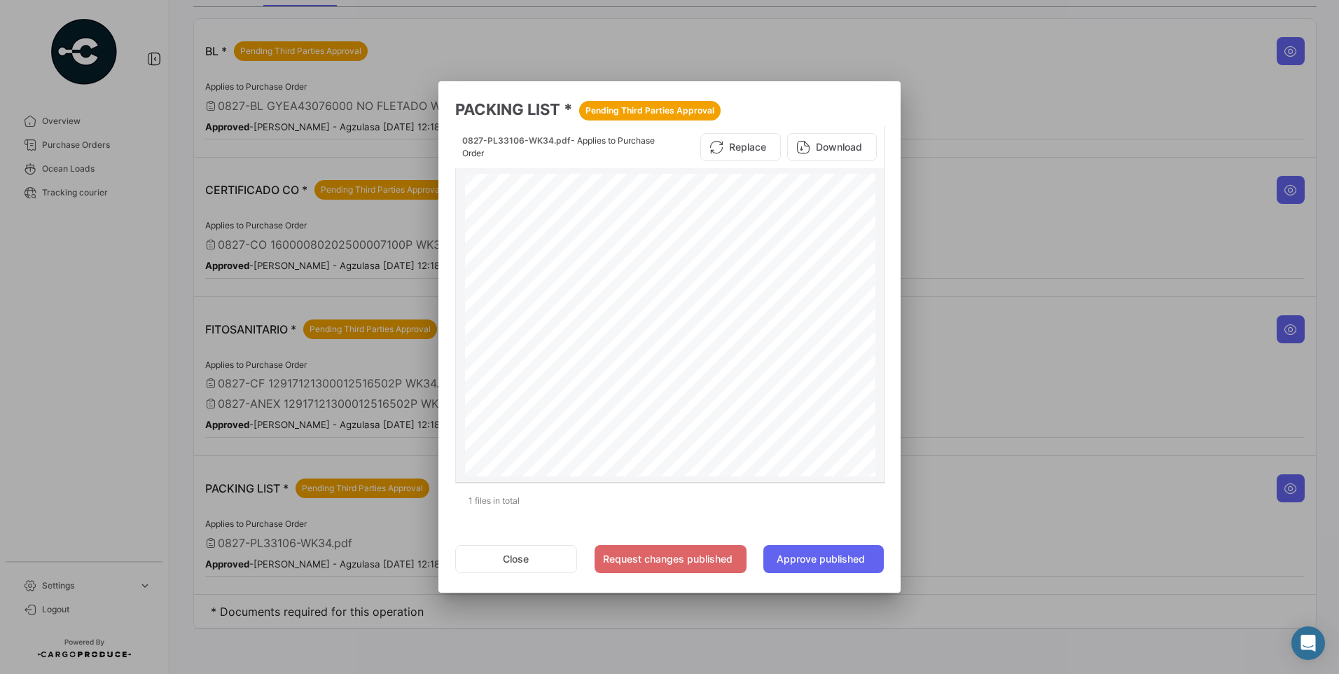
click at [836, 126] on div "0827-PL33106-WK34.pdf - Applies to Purchase Order Replace Download" at bounding box center [669, 147] width 429 height 42
click at [843, 140] on button "Download" at bounding box center [832, 147] width 90 height 28
click at [537, 564] on button "Close" at bounding box center [516, 559] width 122 height 28
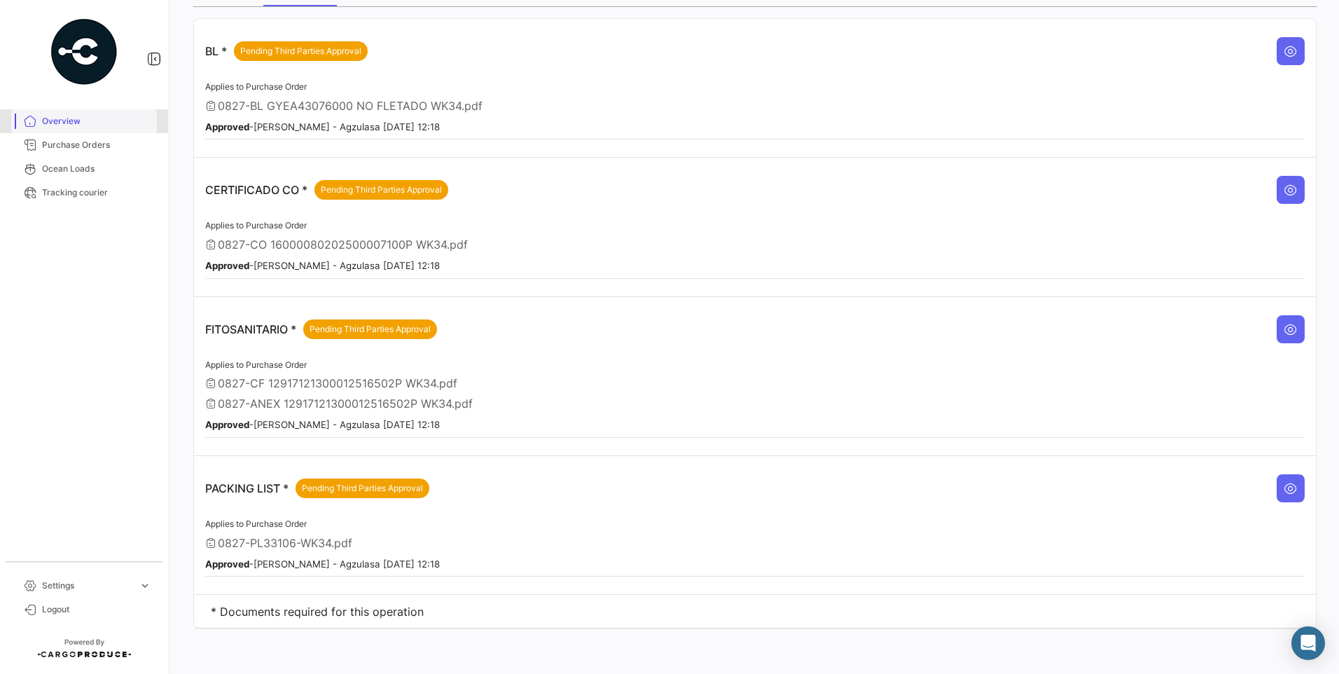
click at [82, 125] on span "Overview" at bounding box center [96, 121] width 109 height 13
